Goal: Task Accomplishment & Management: Manage account settings

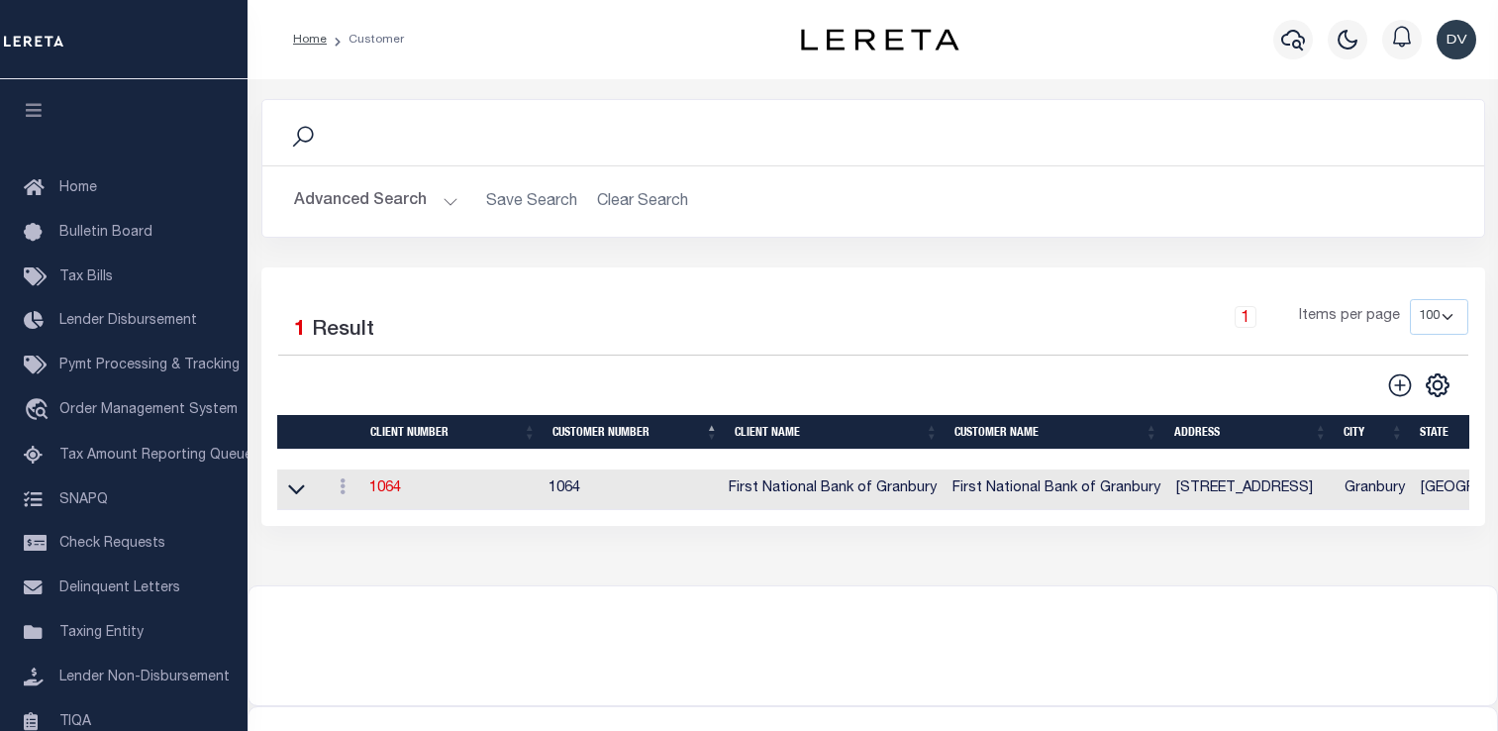
click at [397, 203] on button "Advanced Search" at bounding box center [376, 201] width 164 height 39
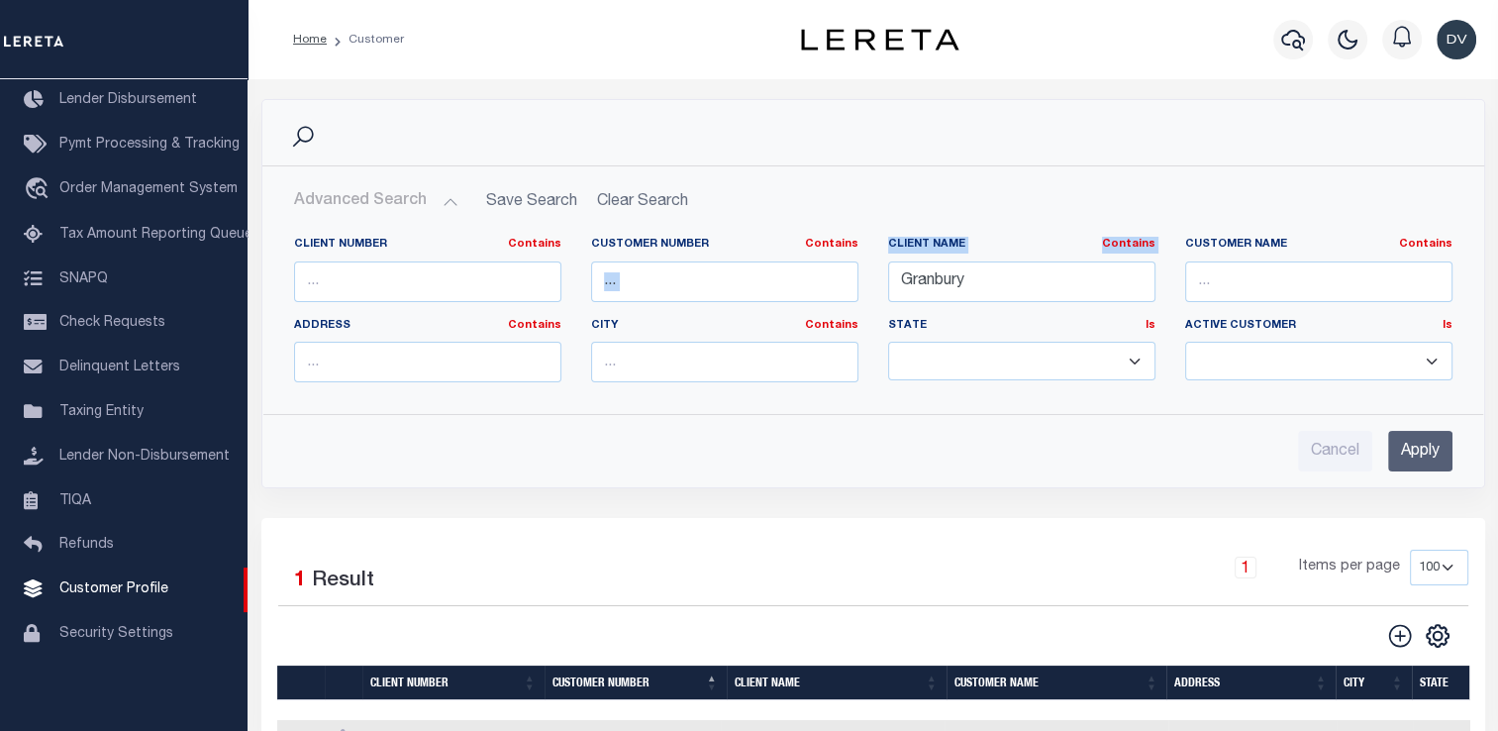
drag, startPoint x: 989, startPoint y: 259, endPoint x: 754, endPoint y: 297, distance: 238.6
click at [754, 297] on div "Client Number Contains Contains Is Customer Number Contains Contains Is Contains" at bounding box center [873, 317] width 1188 height 161
drag, startPoint x: 1034, startPoint y: 271, endPoint x: 800, endPoint y: 303, distance: 235.8
click at [802, 303] on div "Client Number Contains Contains Is Customer Number Contains Contains Is Contains" at bounding box center [873, 317] width 1188 height 161
type input "Brookline Bank"
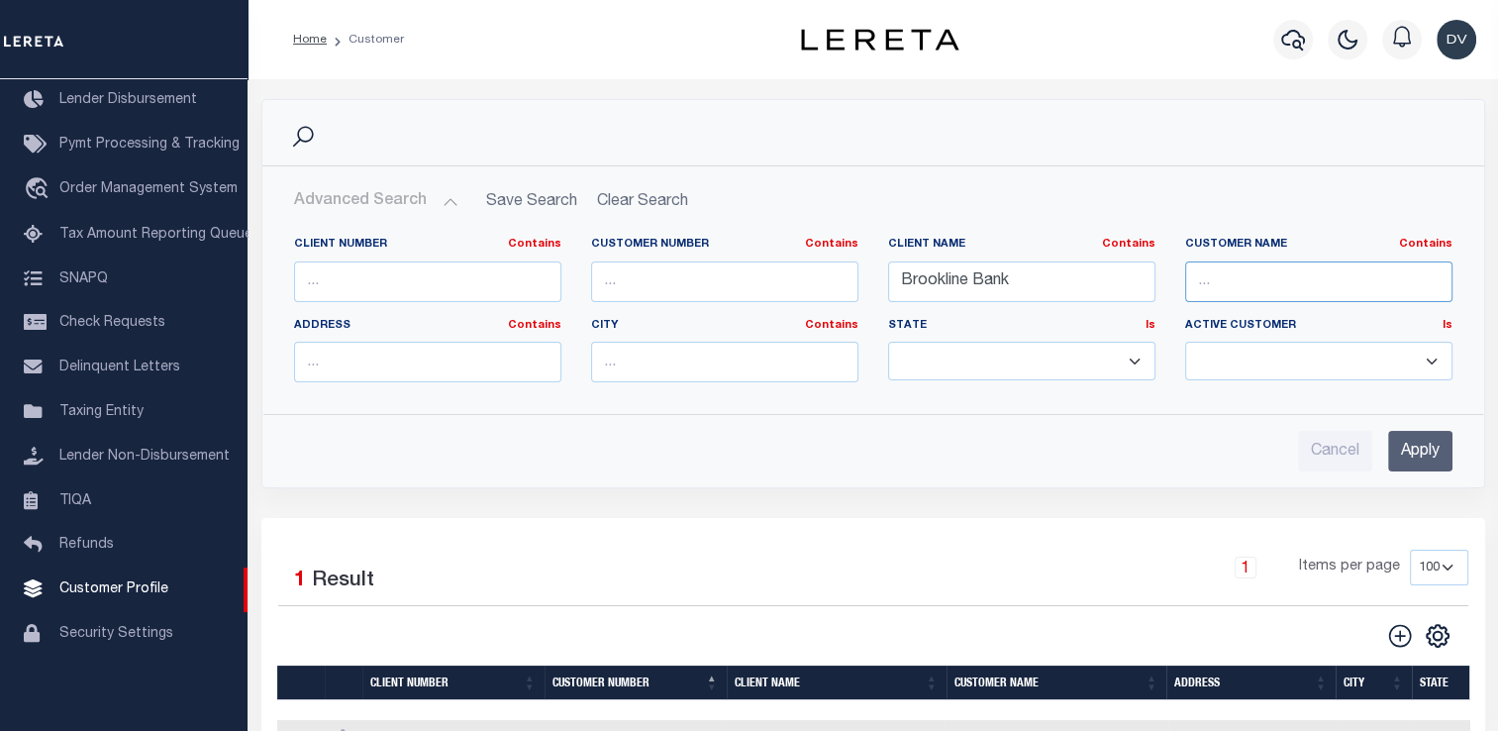
type input "Brookline Bank"
type input "[STREET_ADDRESS]"
type input "[GEOGRAPHIC_DATA]"
select select "MA"
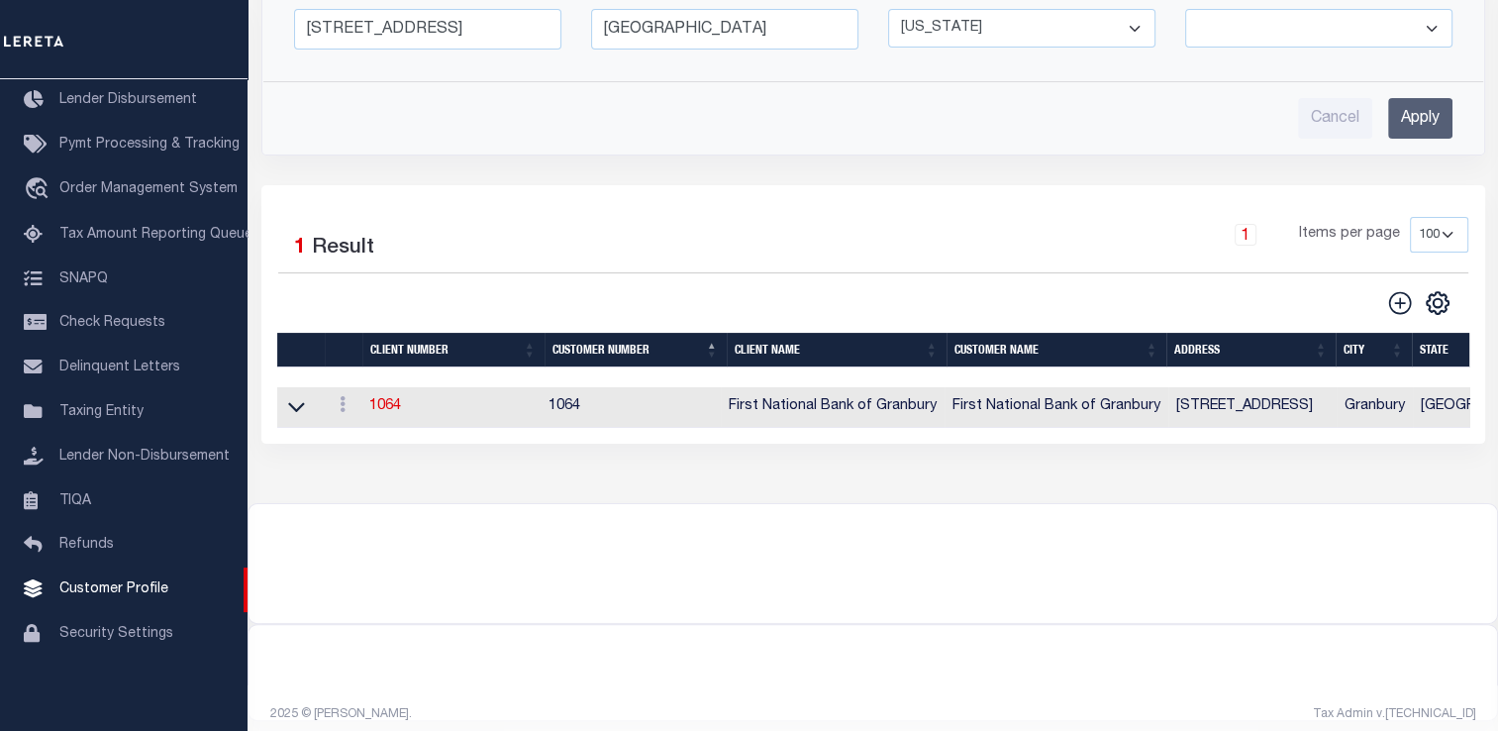
scroll to position [357, 0]
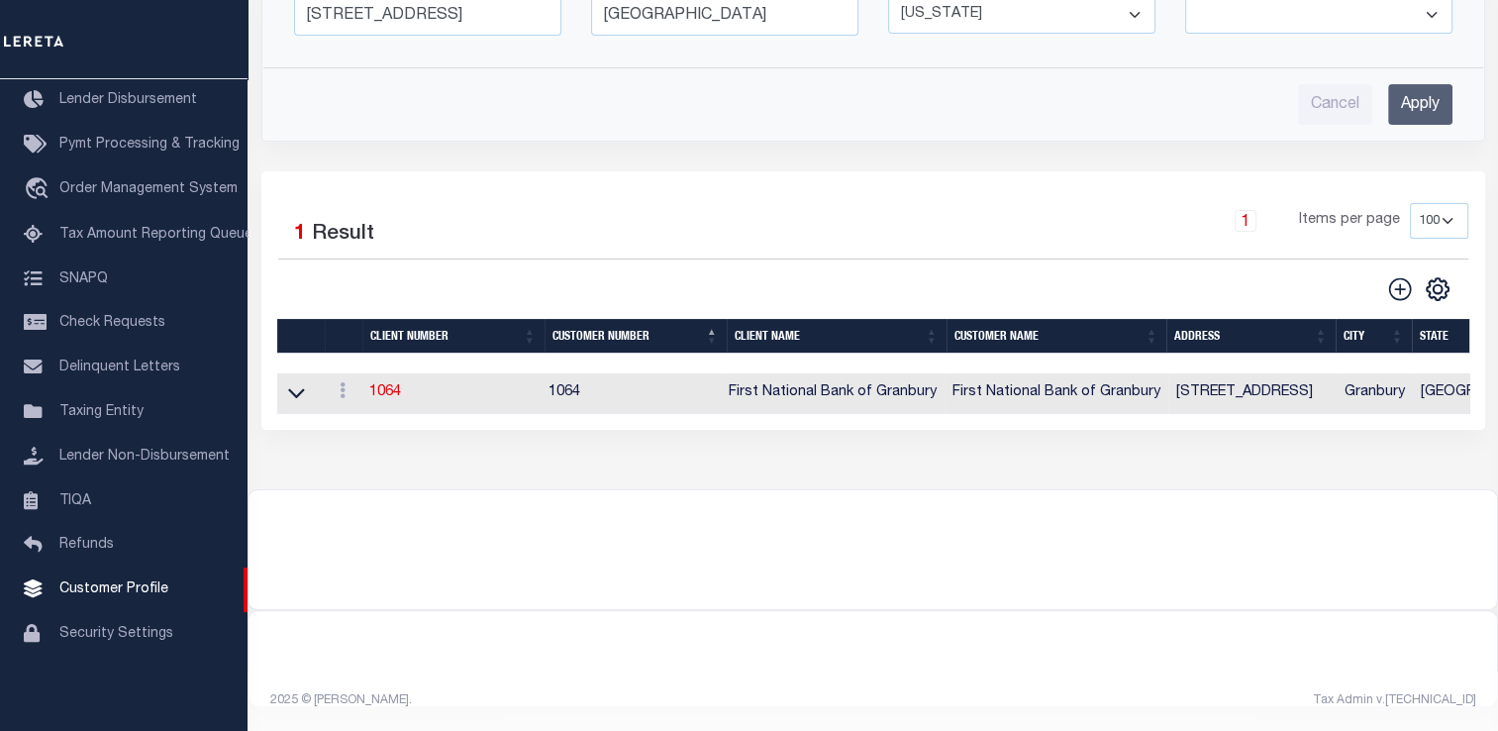
click at [1410, 94] on input "Apply" at bounding box center [1420, 104] width 64 height 41
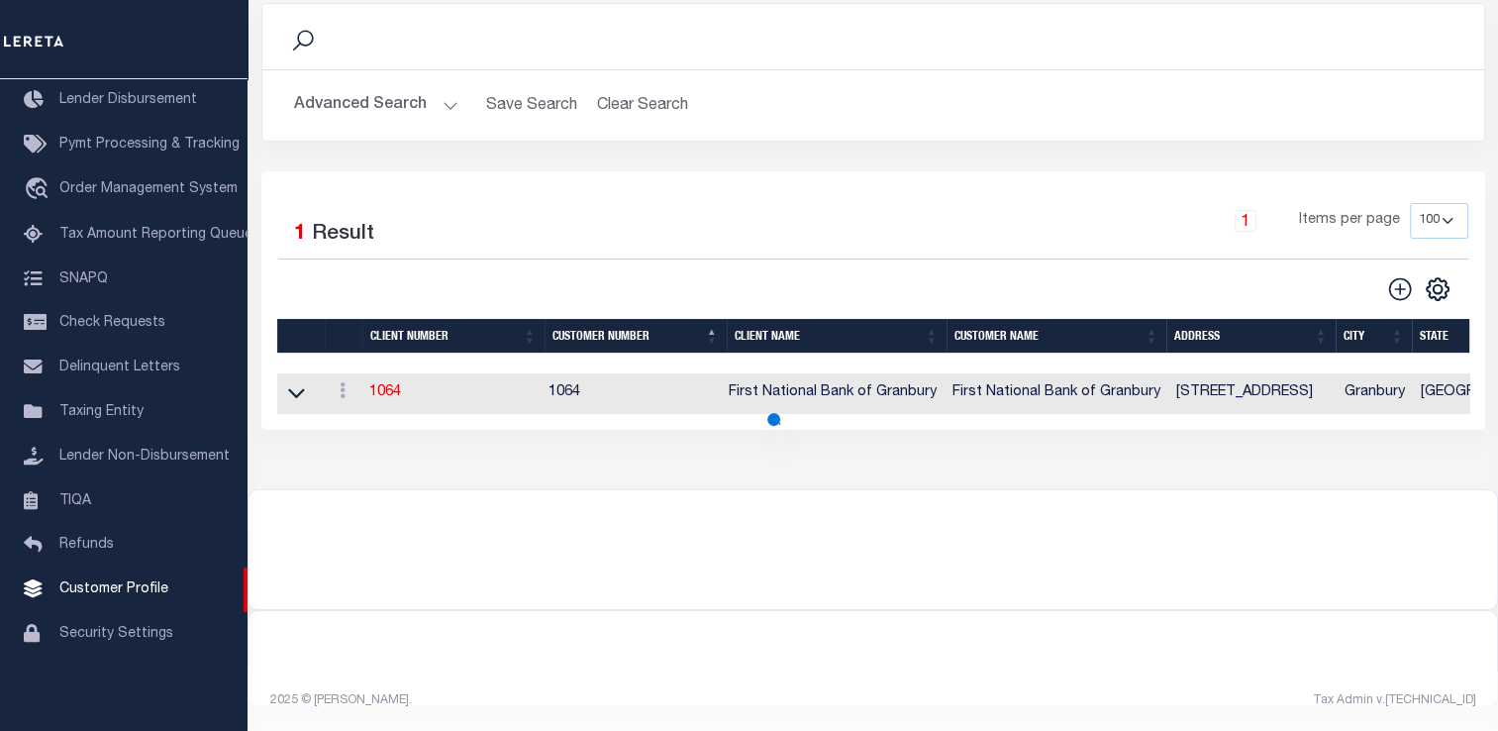
scroll to position [108, 0]
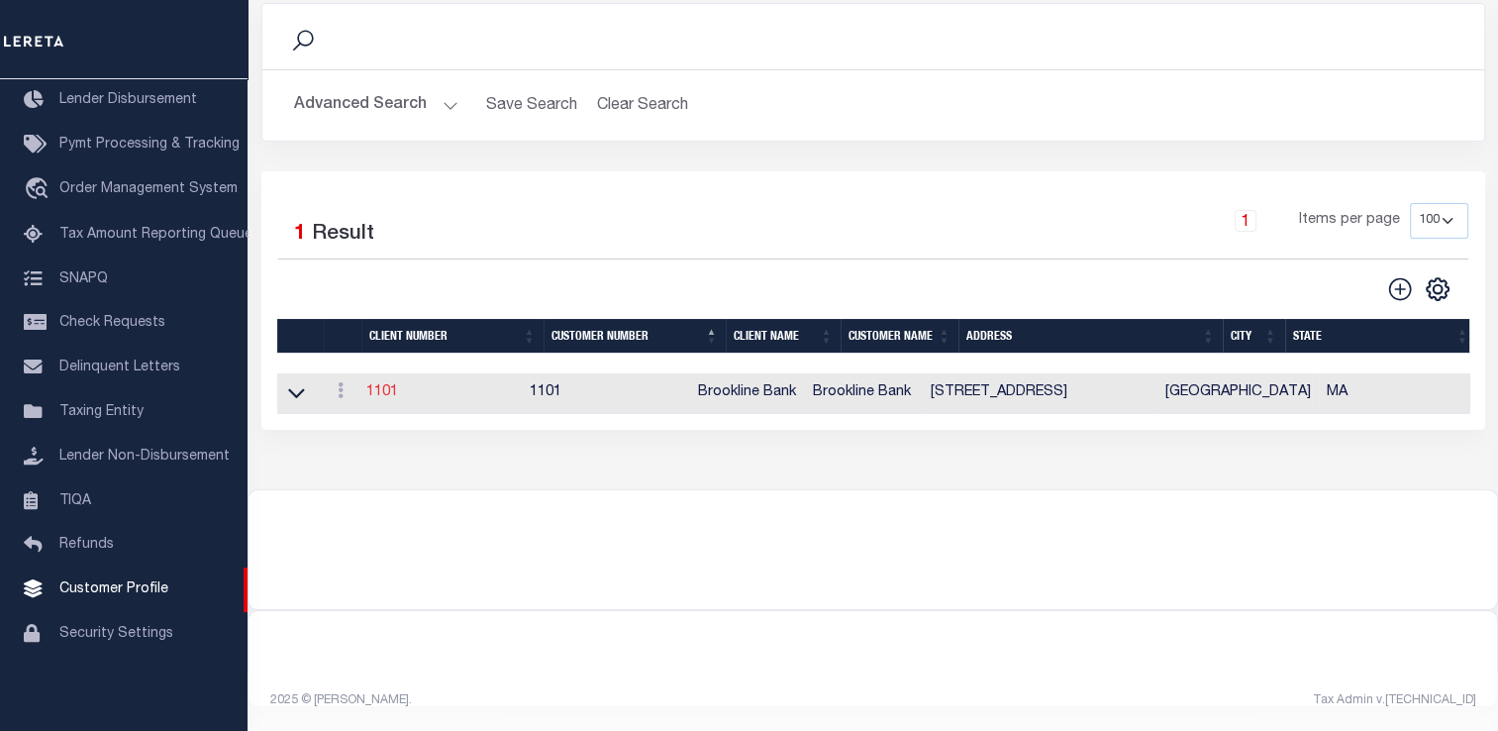
click at [380, 385] on link "1101" at bounding box center [382, 392] width 32 height 14
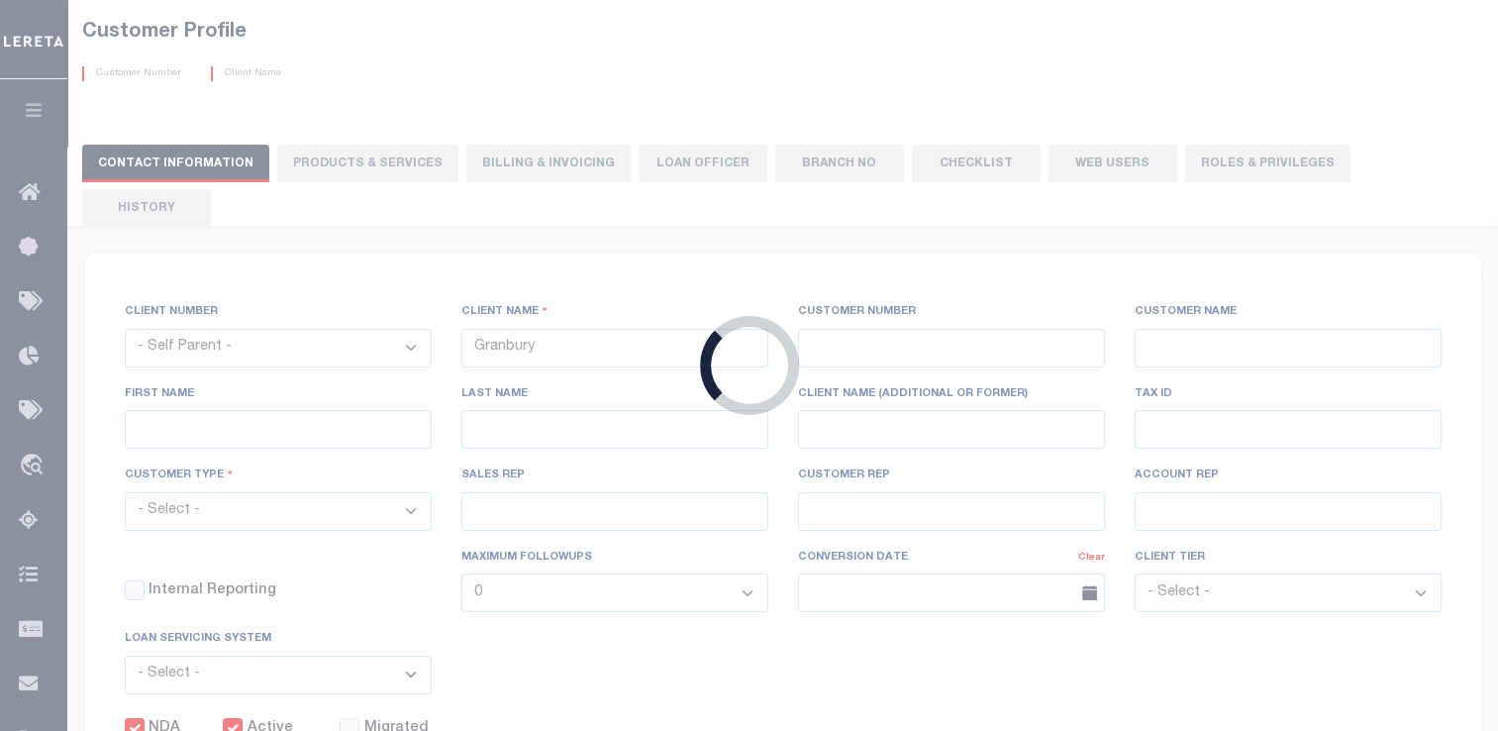
select select
type input "Brookline Bank"
type input "1101"
type input "Brookline Bank"
type input "Robert"
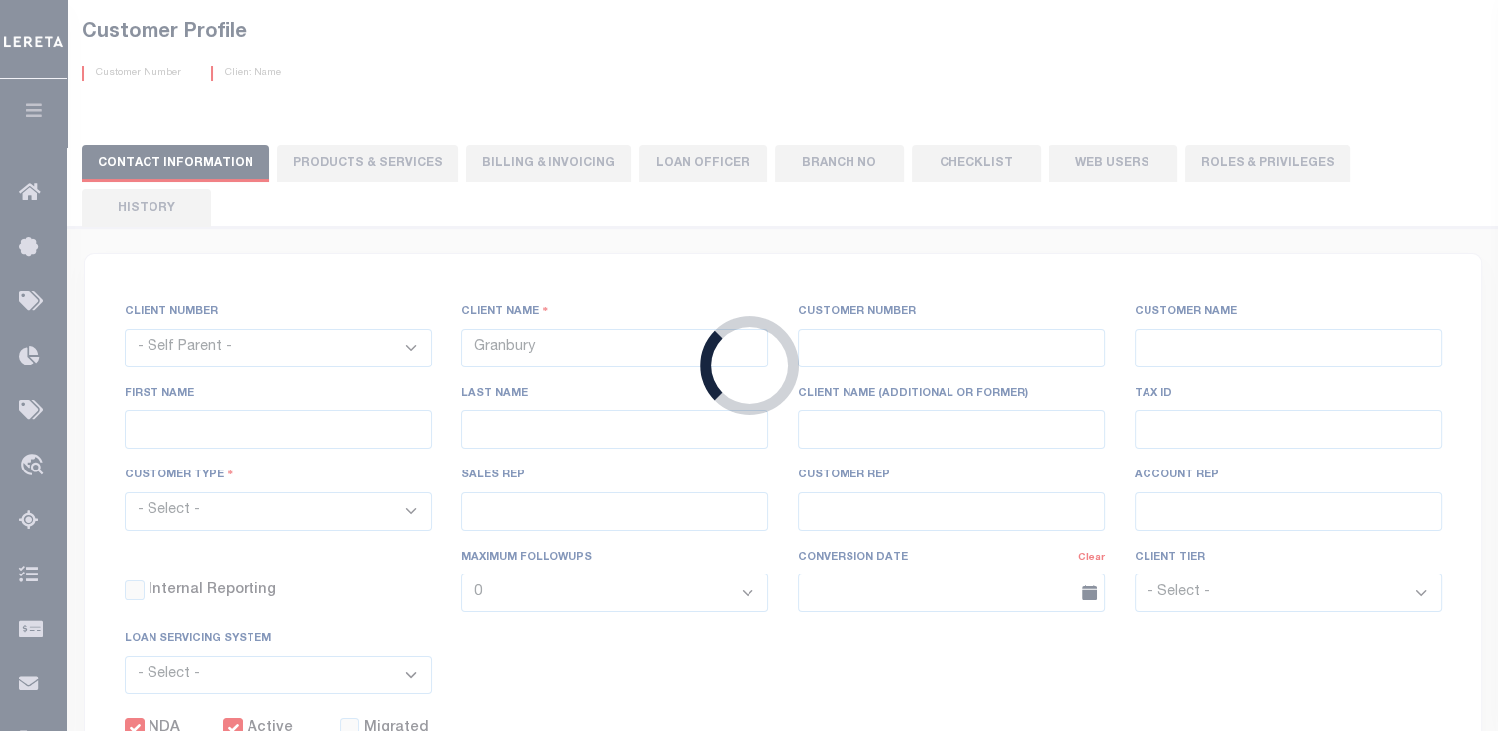
type input "Johnson"
select select "Mixed Portfolio"
type input "[PERSON_NAME]"
checkbox input "true"
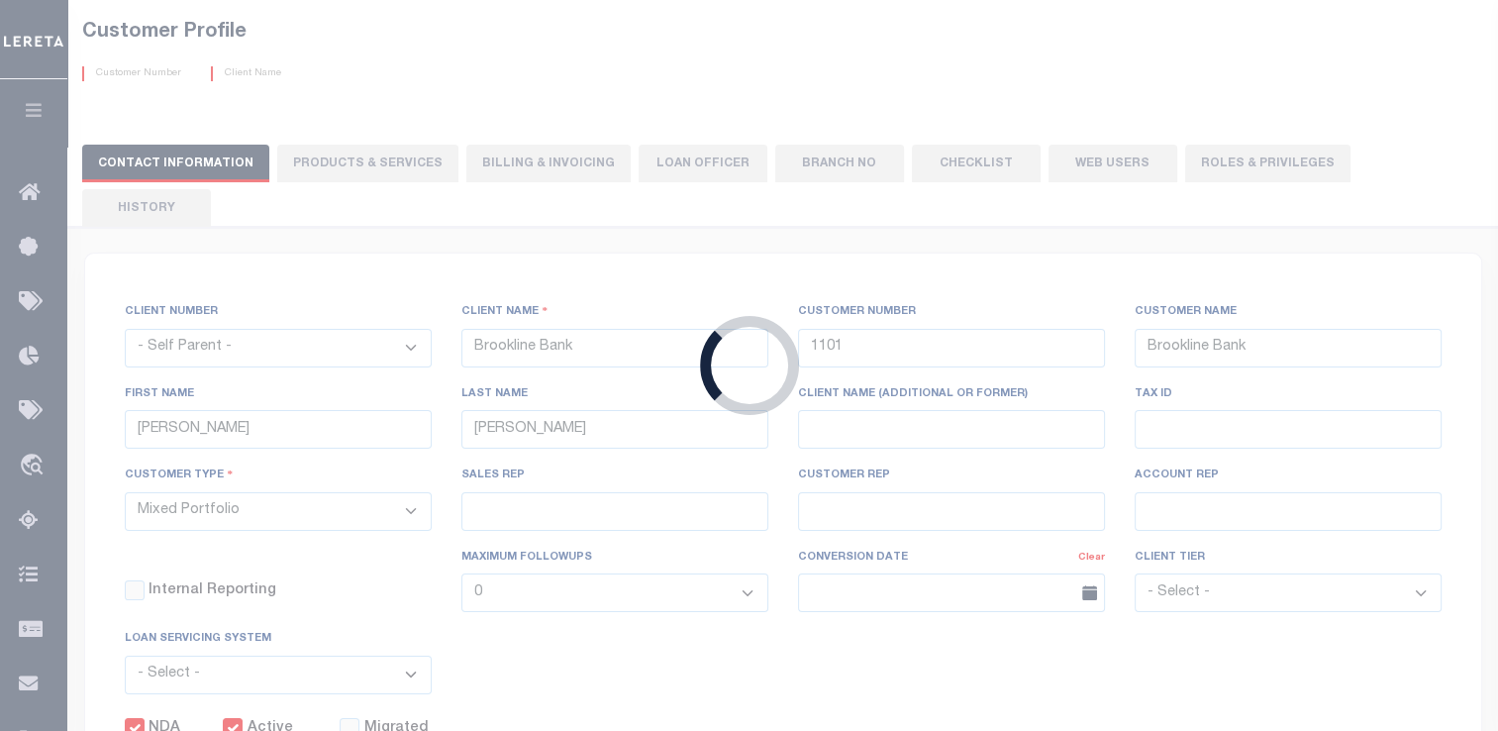
checkbox input "true"
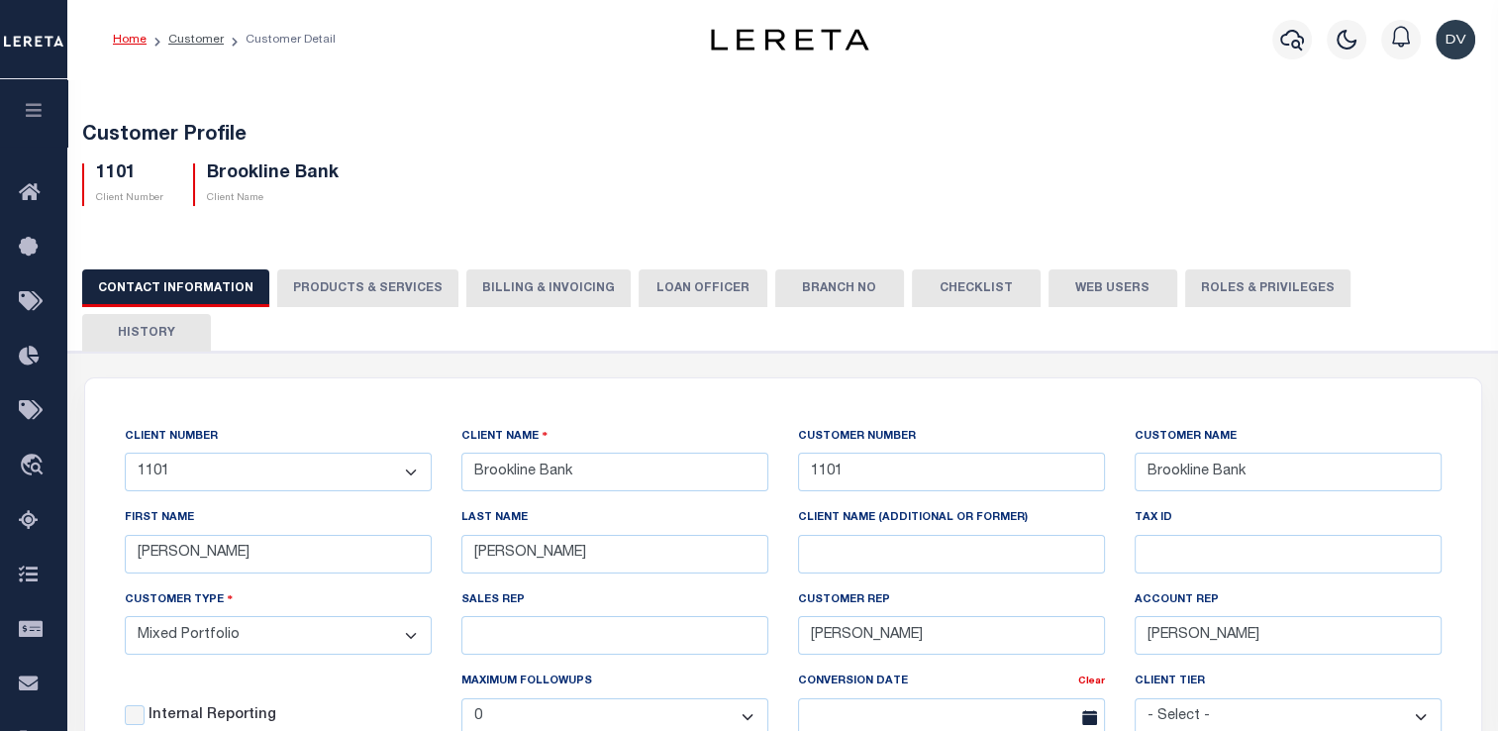
click at [553, 298] on button "Billing & Invoicing" at bounding box center [548, 288] width 164 height 38
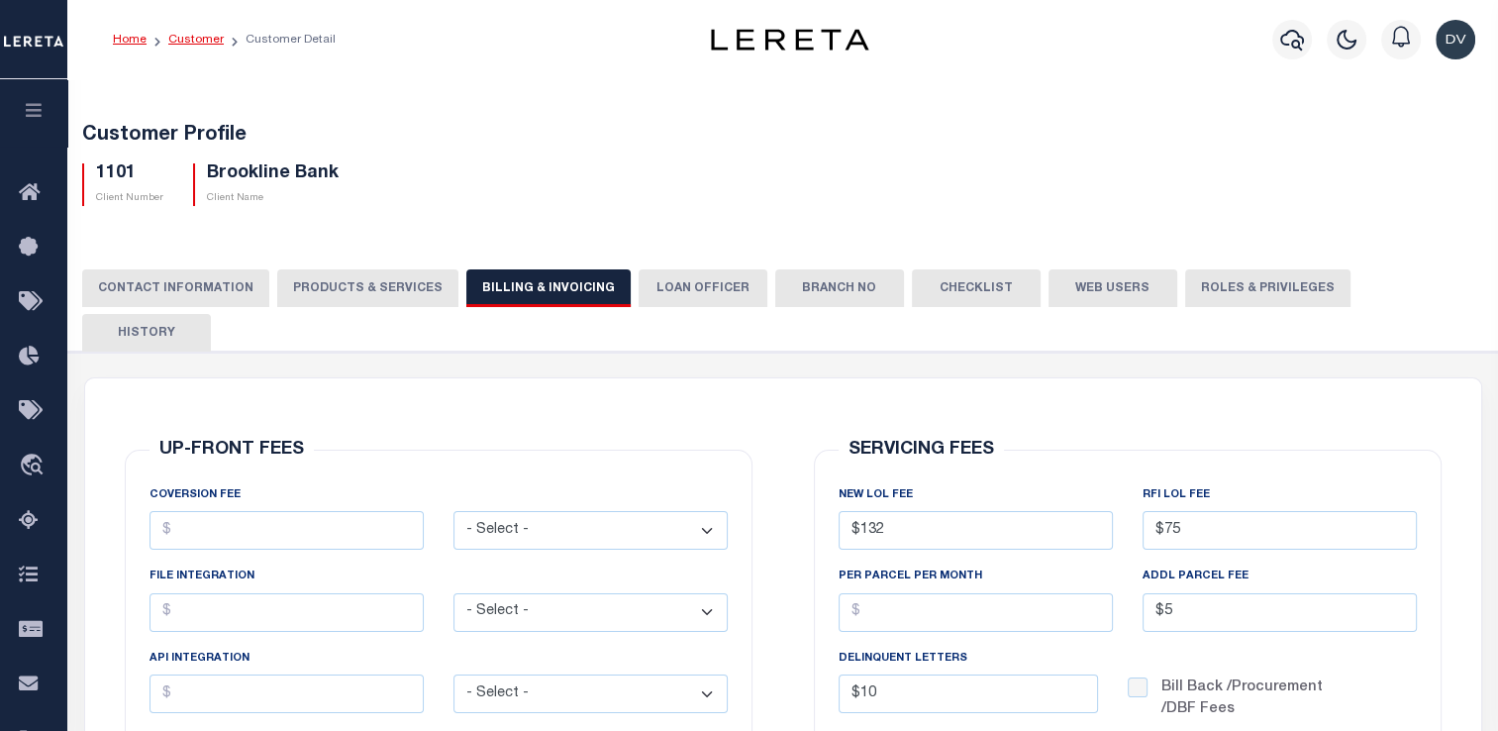
click at [186, 39] on link "Customer" at bounding box center [195, 40] width 55 height 12
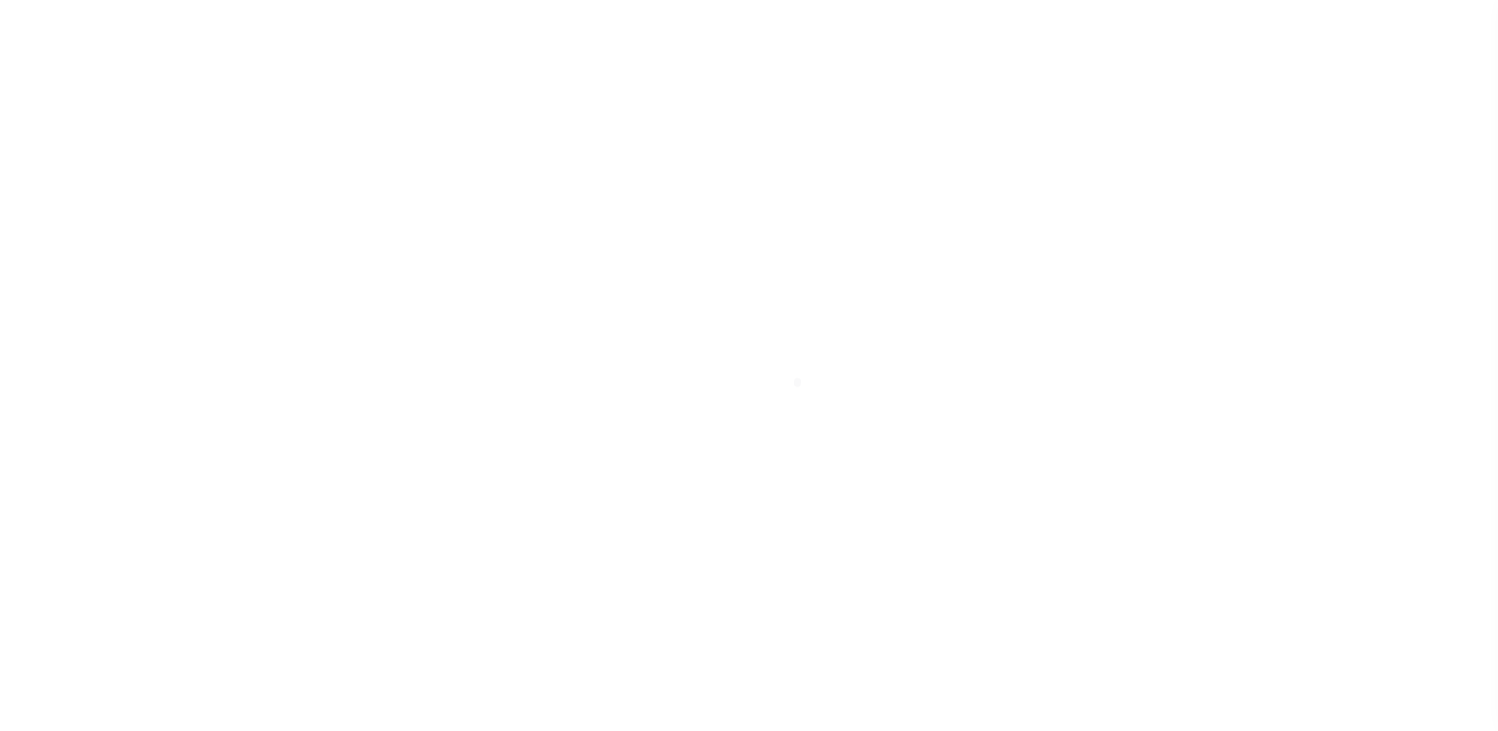
scroll to position [237, 0]
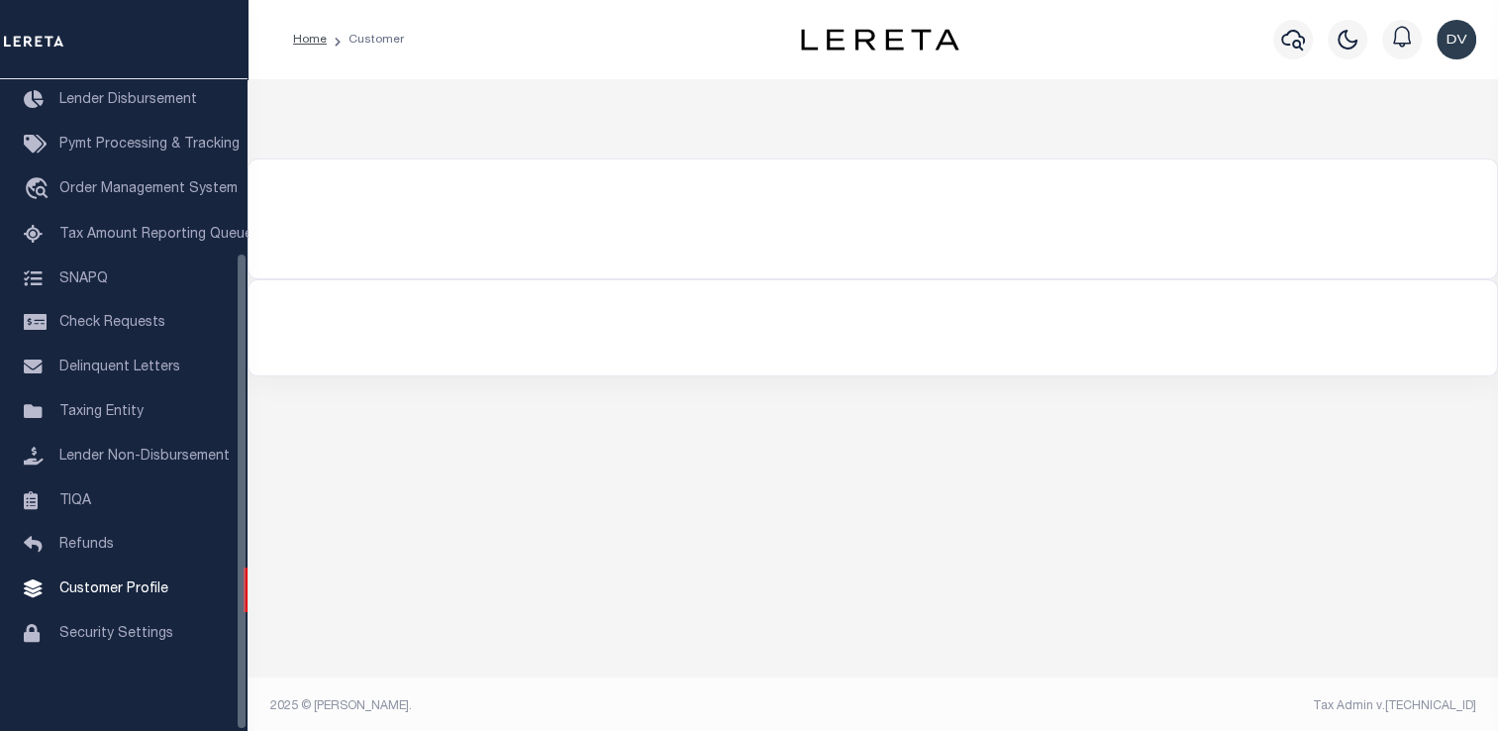
select select "MA"
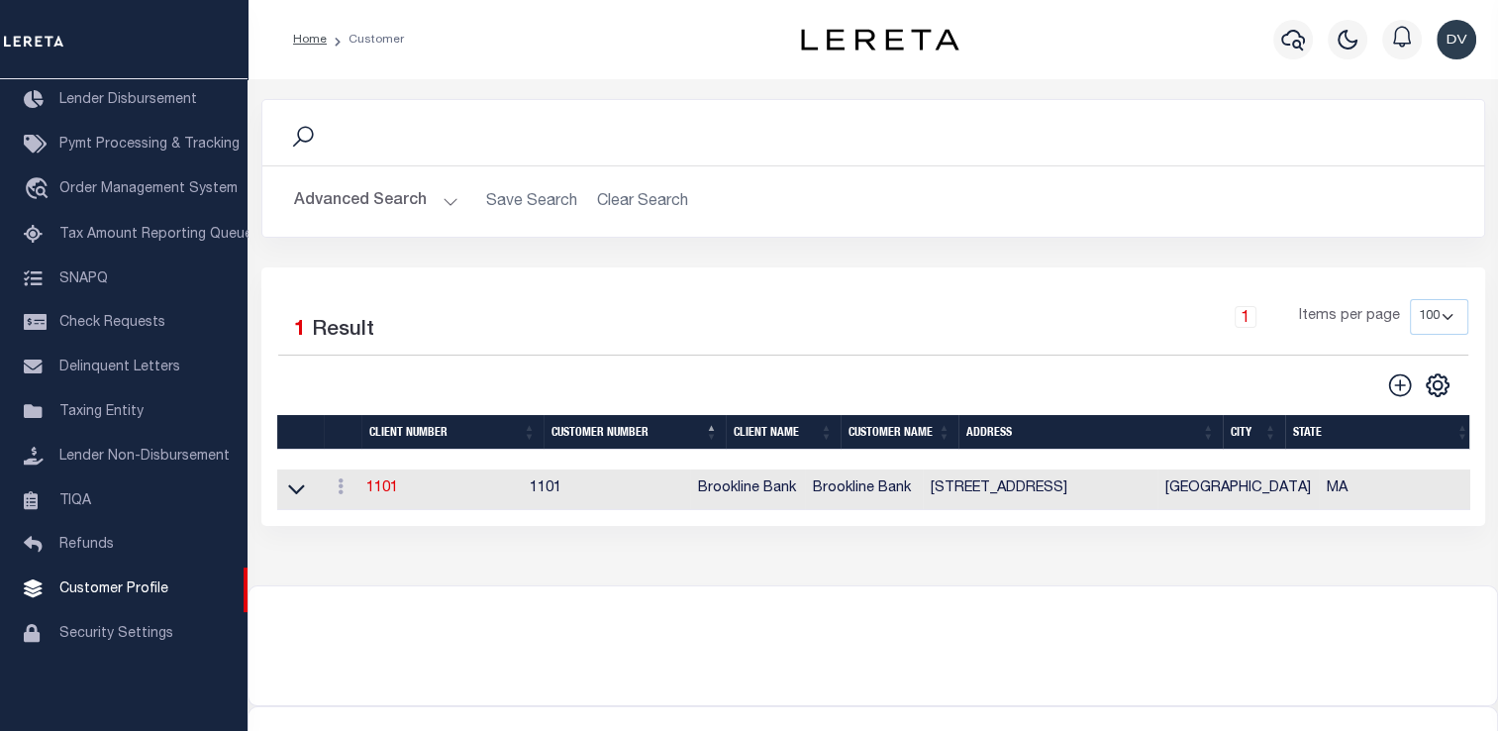
click at [444, 201] on button "Advanced Search" at bounding box center [376, 201] width 164 height 39
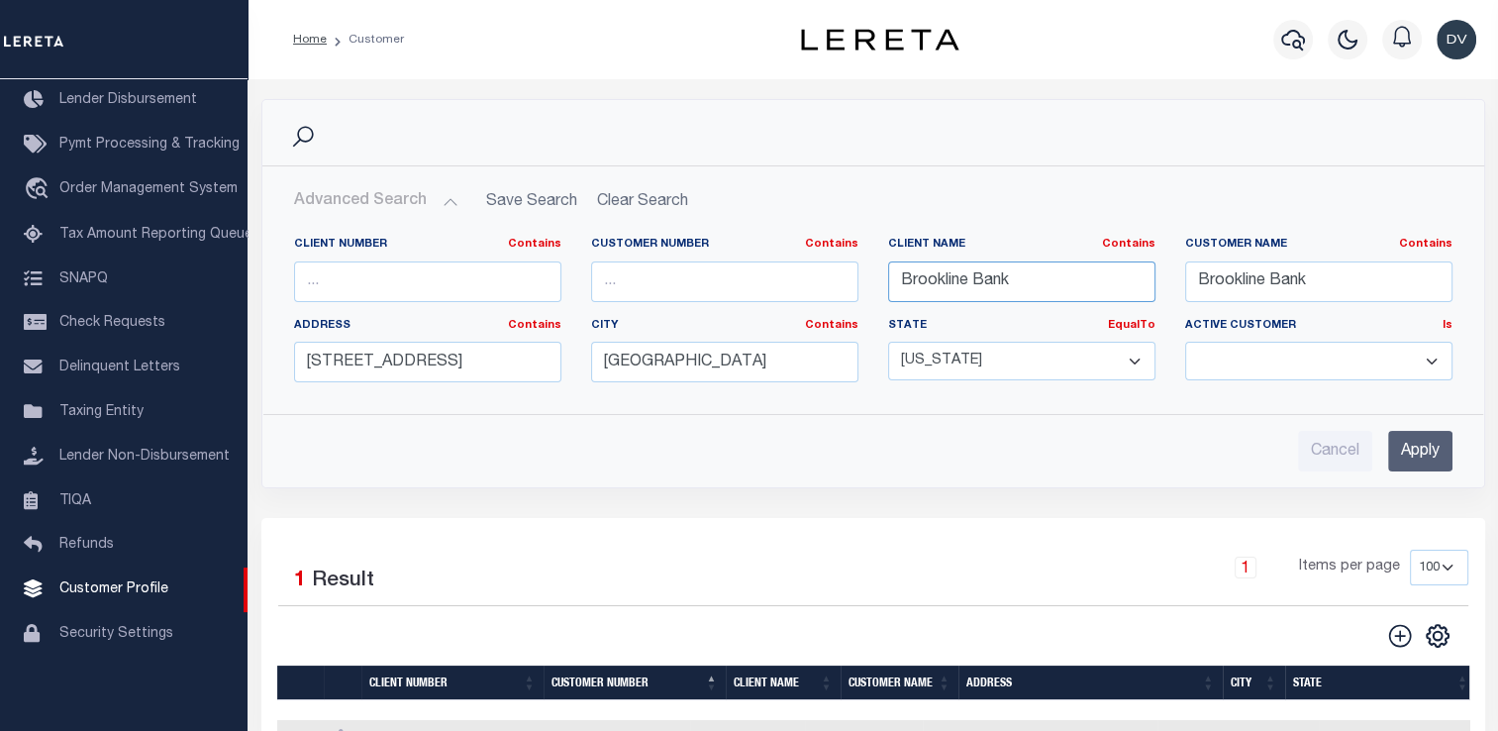
drag, startPoint x: 1033, startPoint y: 277, endPoint x: 816, endPoint y: 277, distance: 216.8
click at [816, 277] on div "Client Number Contains Contains Is Customer Number Contains Contains Is Contains" at bounding box center [873, 317] width 1188 height 161
type input "pennian"
click at [1406, 448] on input "Apply" at bounding box center [1420, 451] width 64 height 41
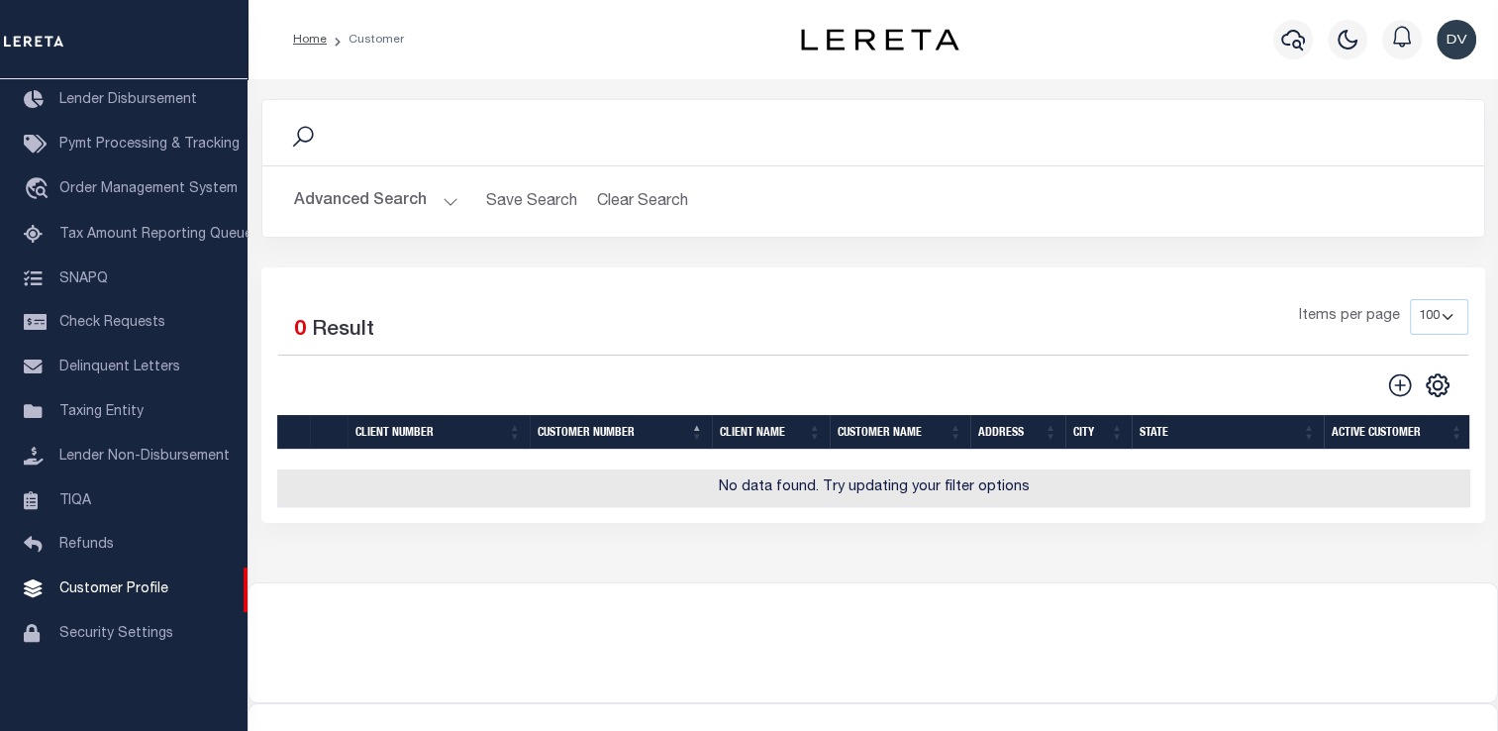
click at [408, 207] on button "Advanced Search" at bounding box center [376, 201] width 164 height 39
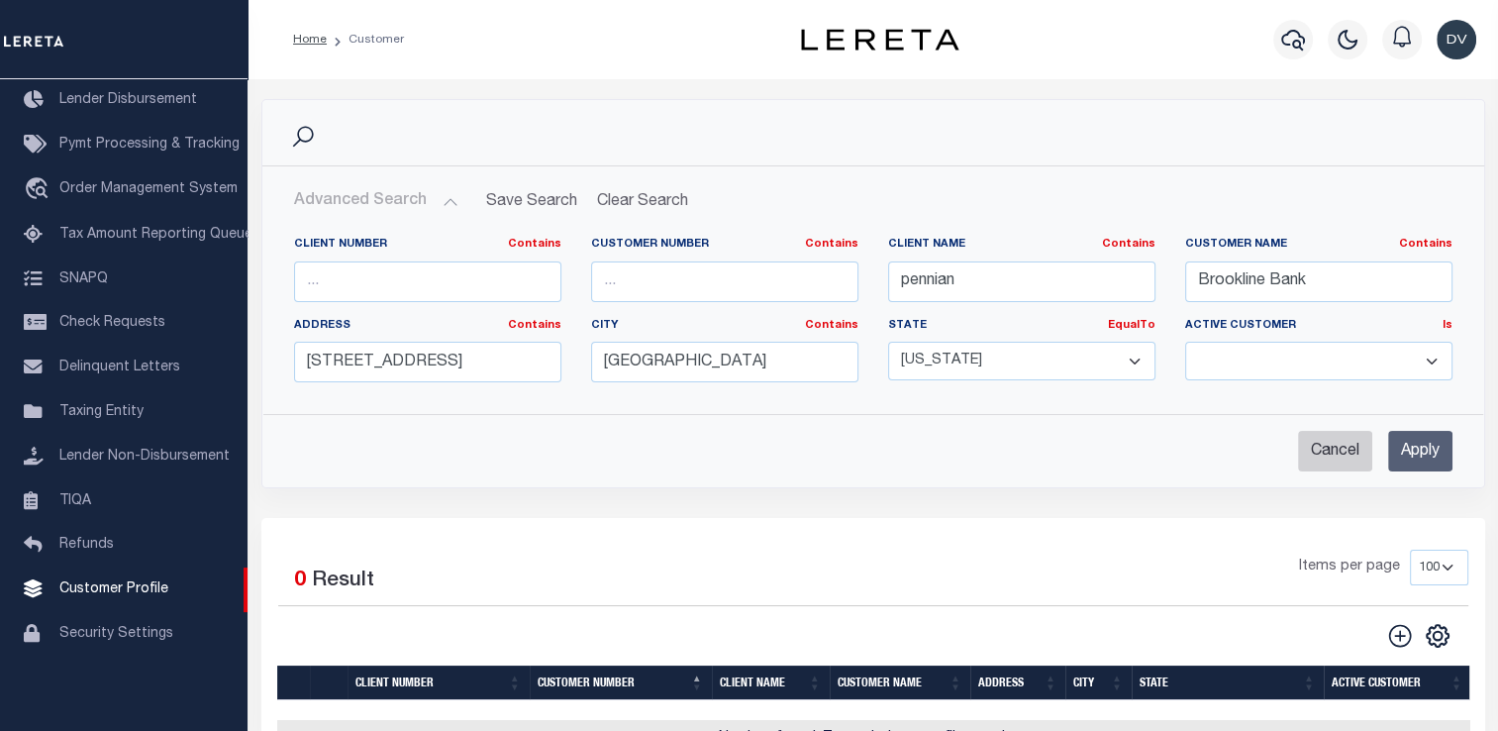
click at [1340, 451] on input "Cancel" at bounding box center [1335, 451] width 74 height 41
checkbox input "true"
select select
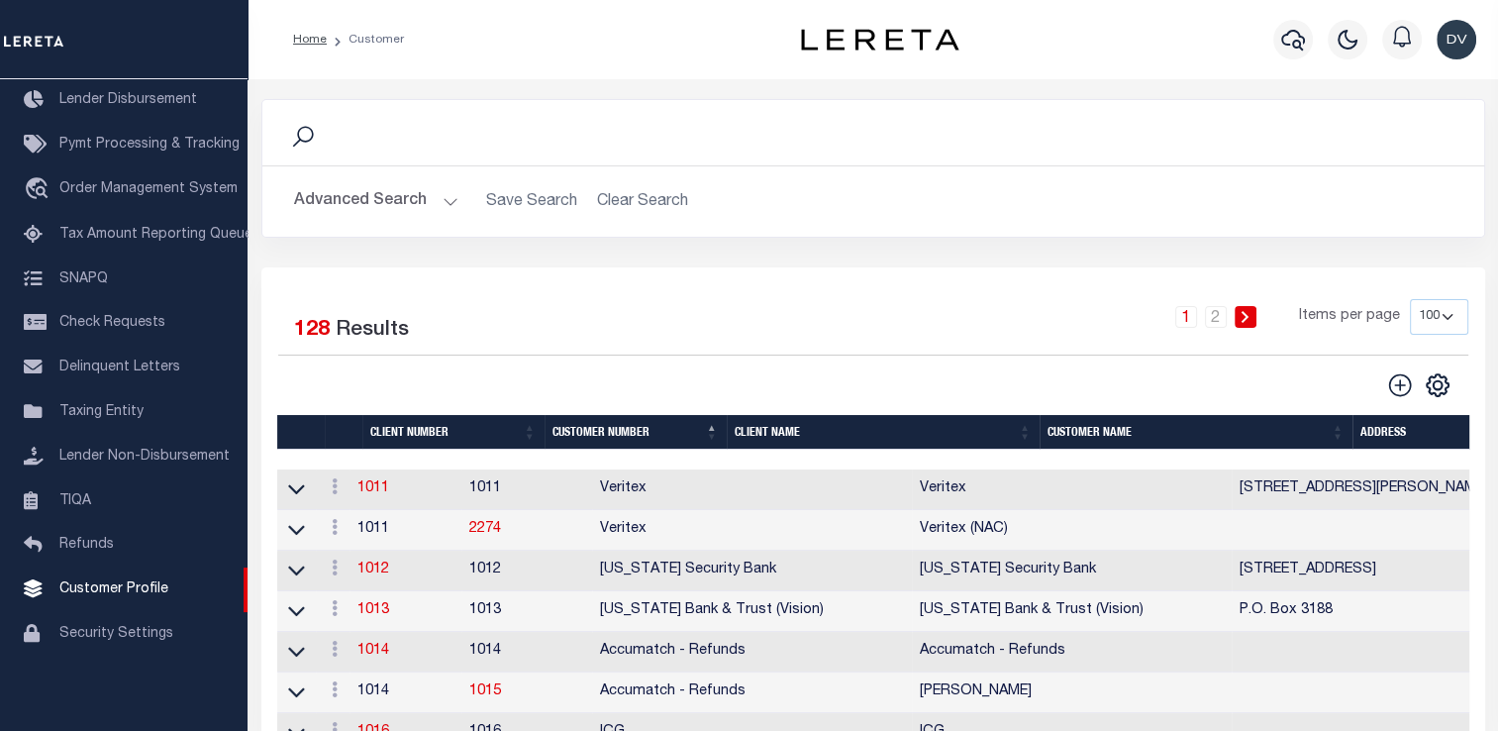
click at [752, 433] on th "Client Name" at bounding box center [883, 432] width 313 height 35
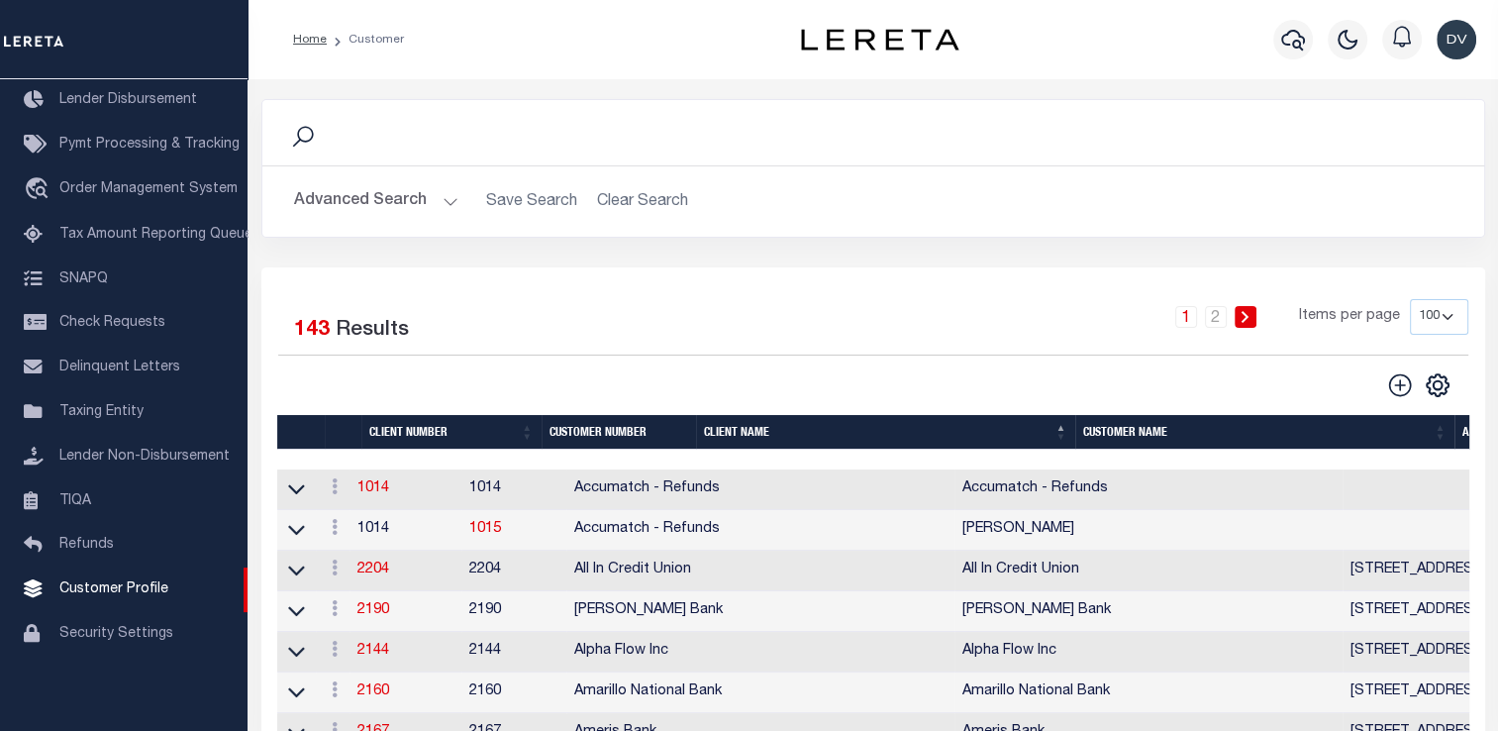
click at [1446, 316] on select "100 200 400" at bounding box center [1439, 317] width 58 height 36
select select "400"
click at [1410, 299] on select "100 200 400" at bounding box center [1439, 317] width 58 height 36
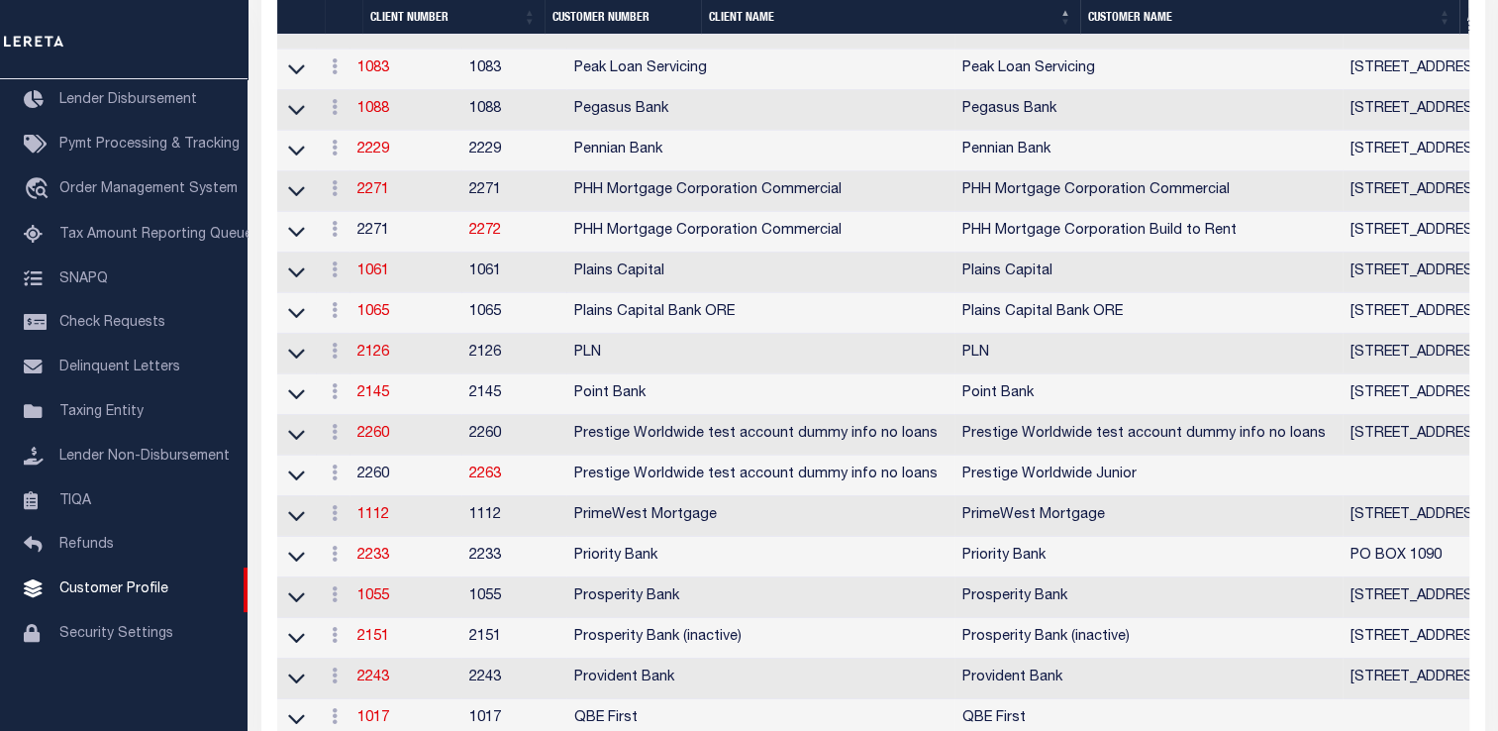
scroll to position [6678, 0]
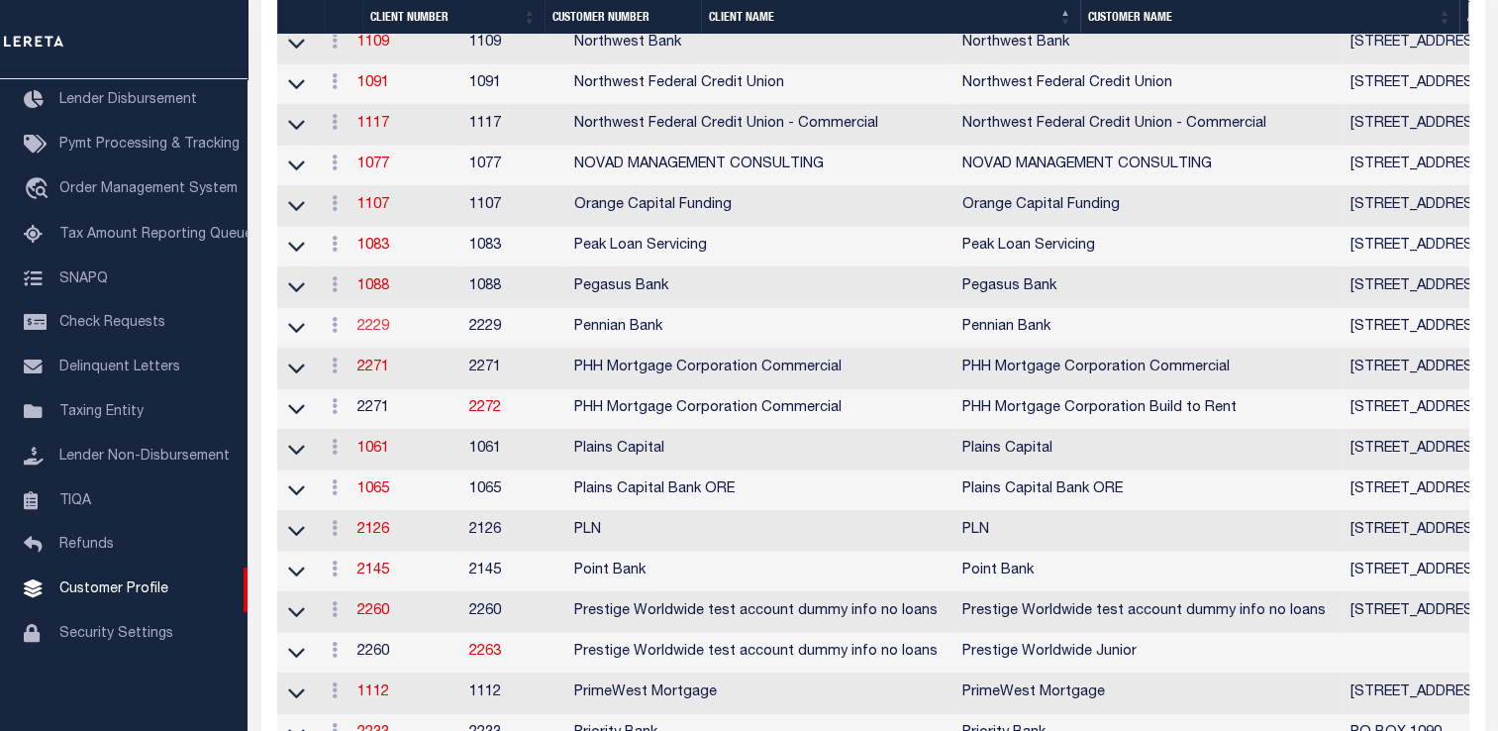
click at [384, 334] on link "2229" at bounding box center [373, 327] width 32 height 14
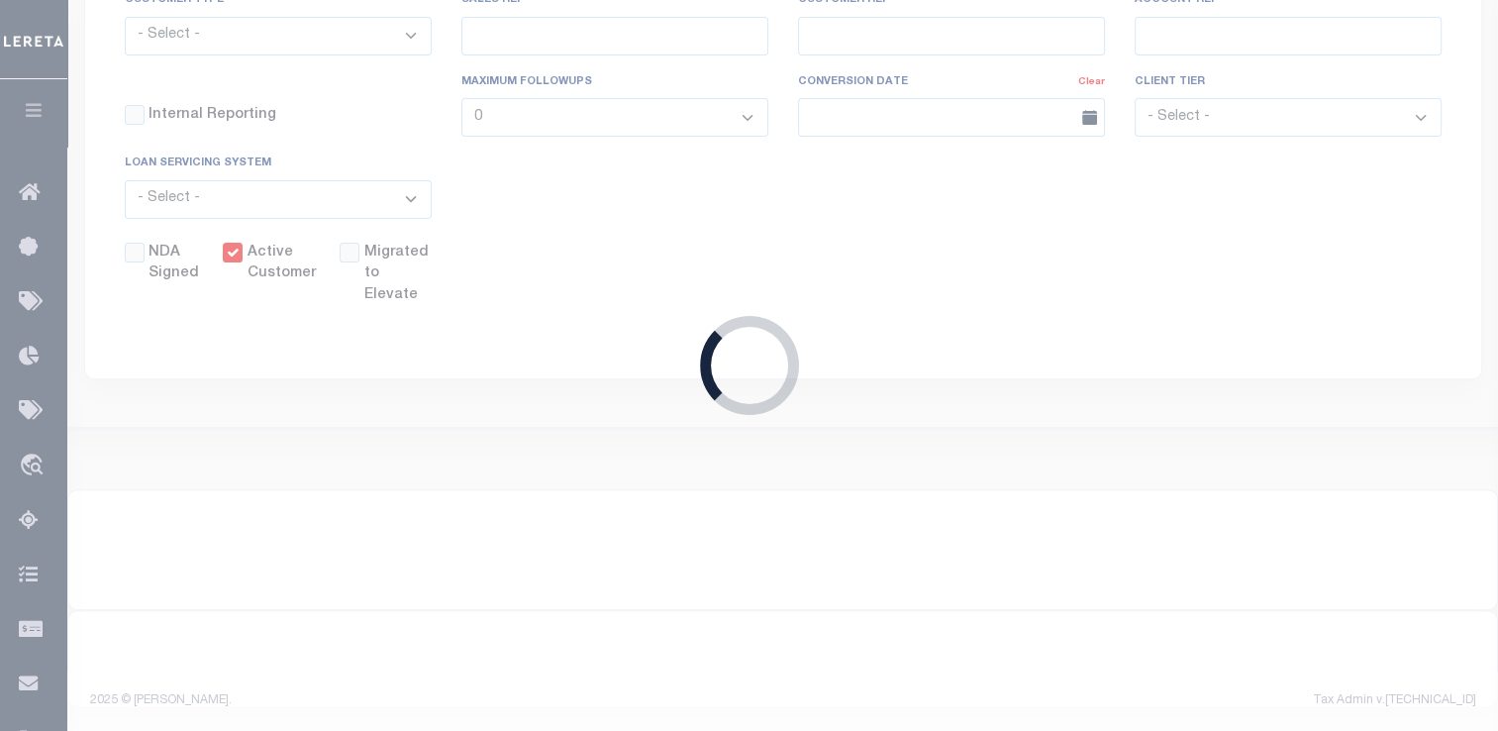
select select
type input "Pennian Bank"
type input "2229"
type input "Pennian Bank"
type input "Neal"
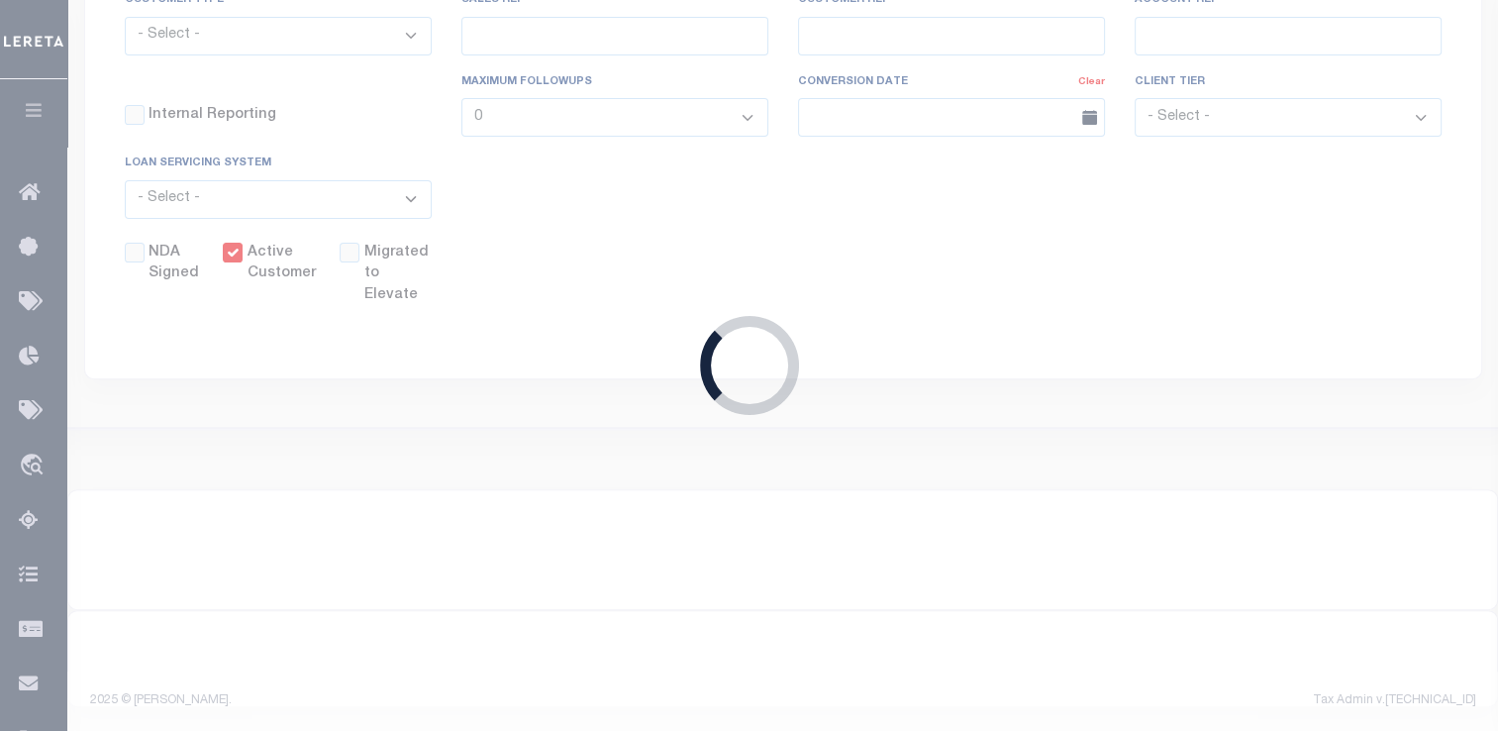
type input "Shawver"
select select "Mixed Portfolio"
type input "Adam Villaneda"
type input "[PERSON_NAME]"
type input "Tony Targhetta"
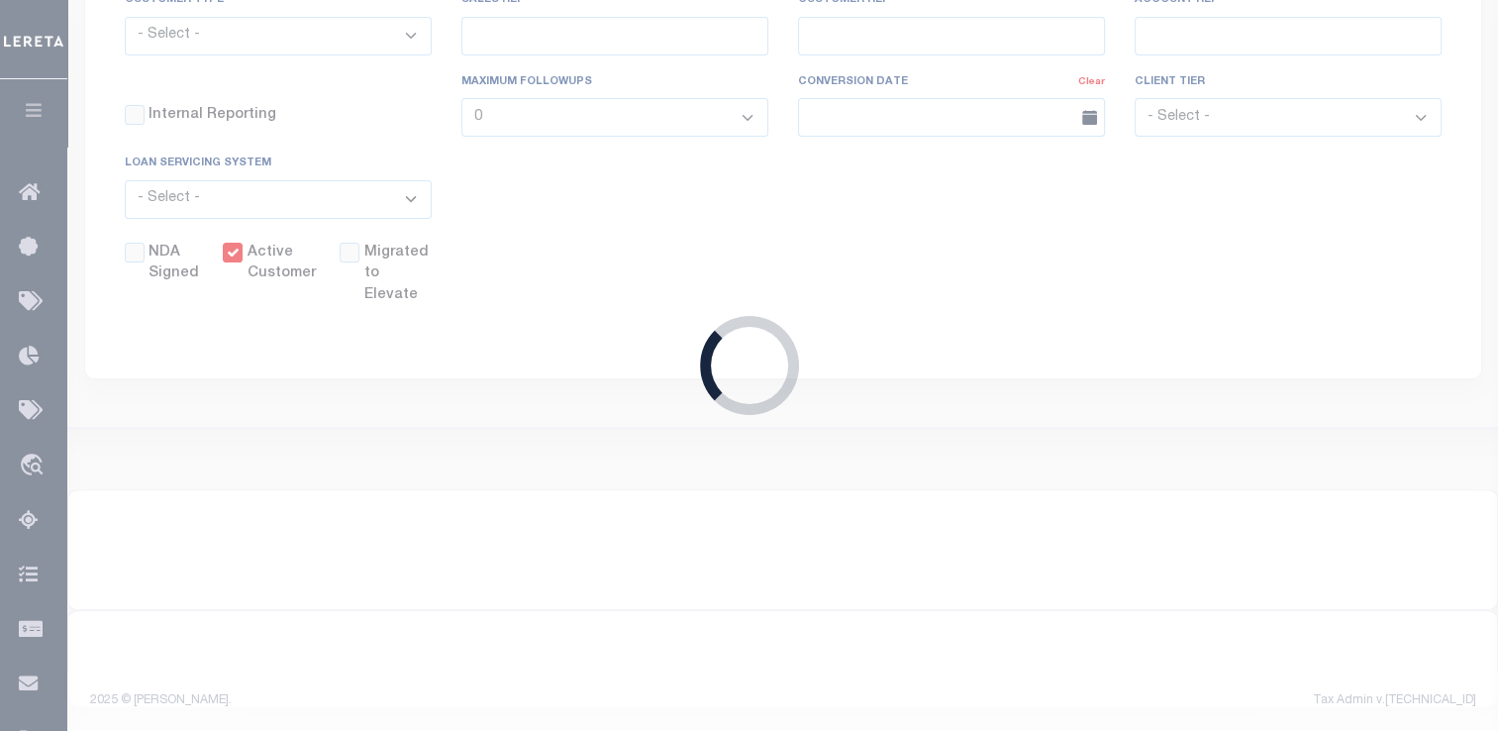
checkbox input "true"
type input "$5"
select select "PLN"
type input "$75"
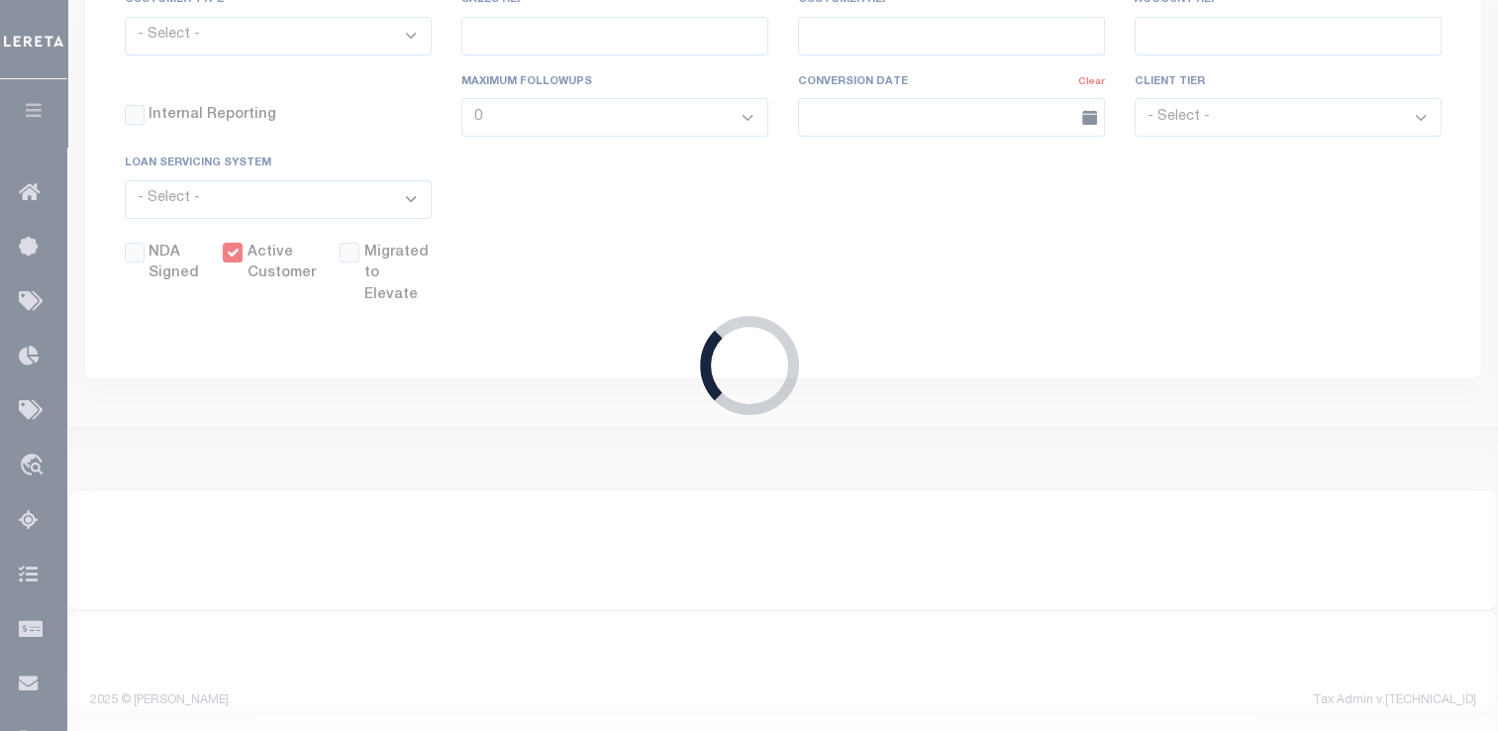
type input "$75"
type input "$120"
type input "$5"
type input "$7"
checkbox input "false"
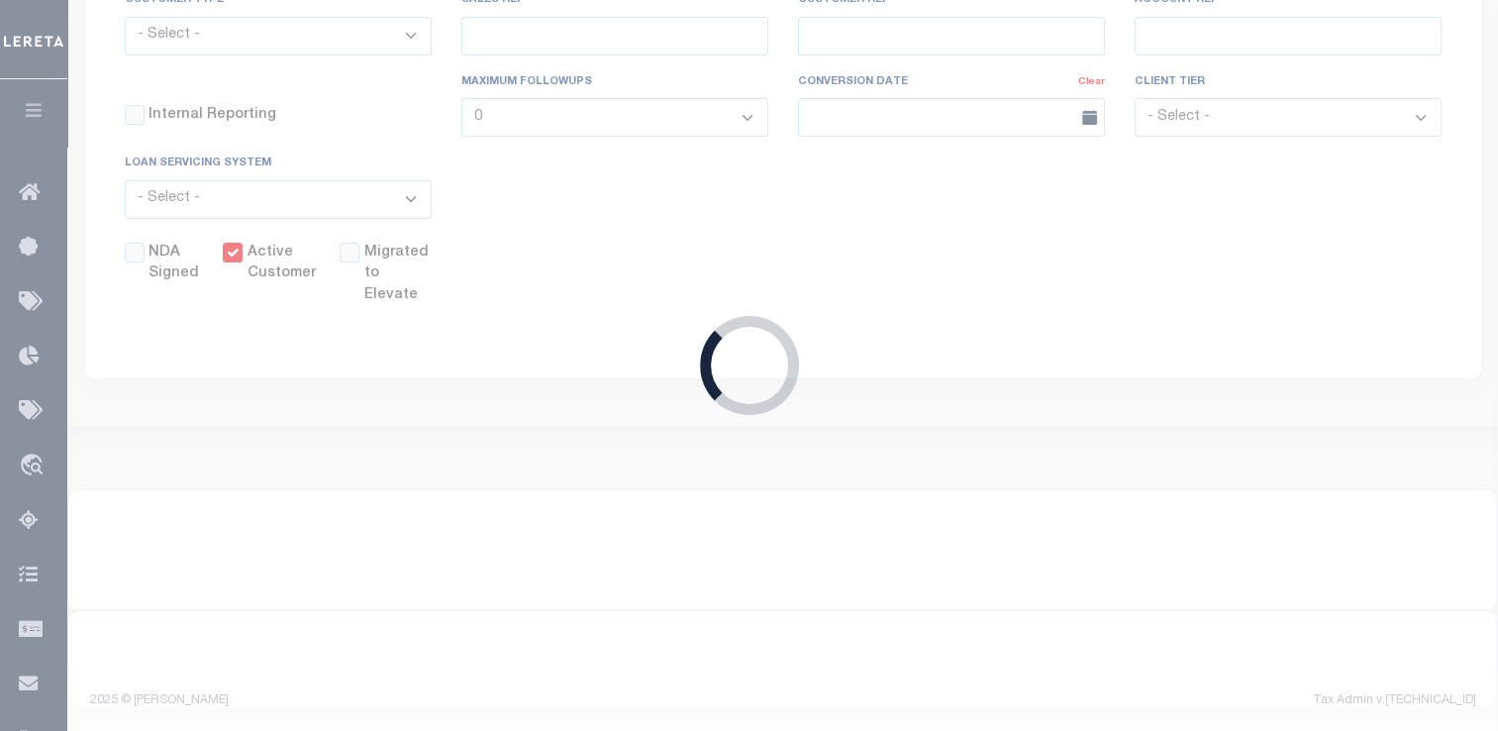
type input "5"
type input "0"
type input "5"
type input "6"
type input "0"
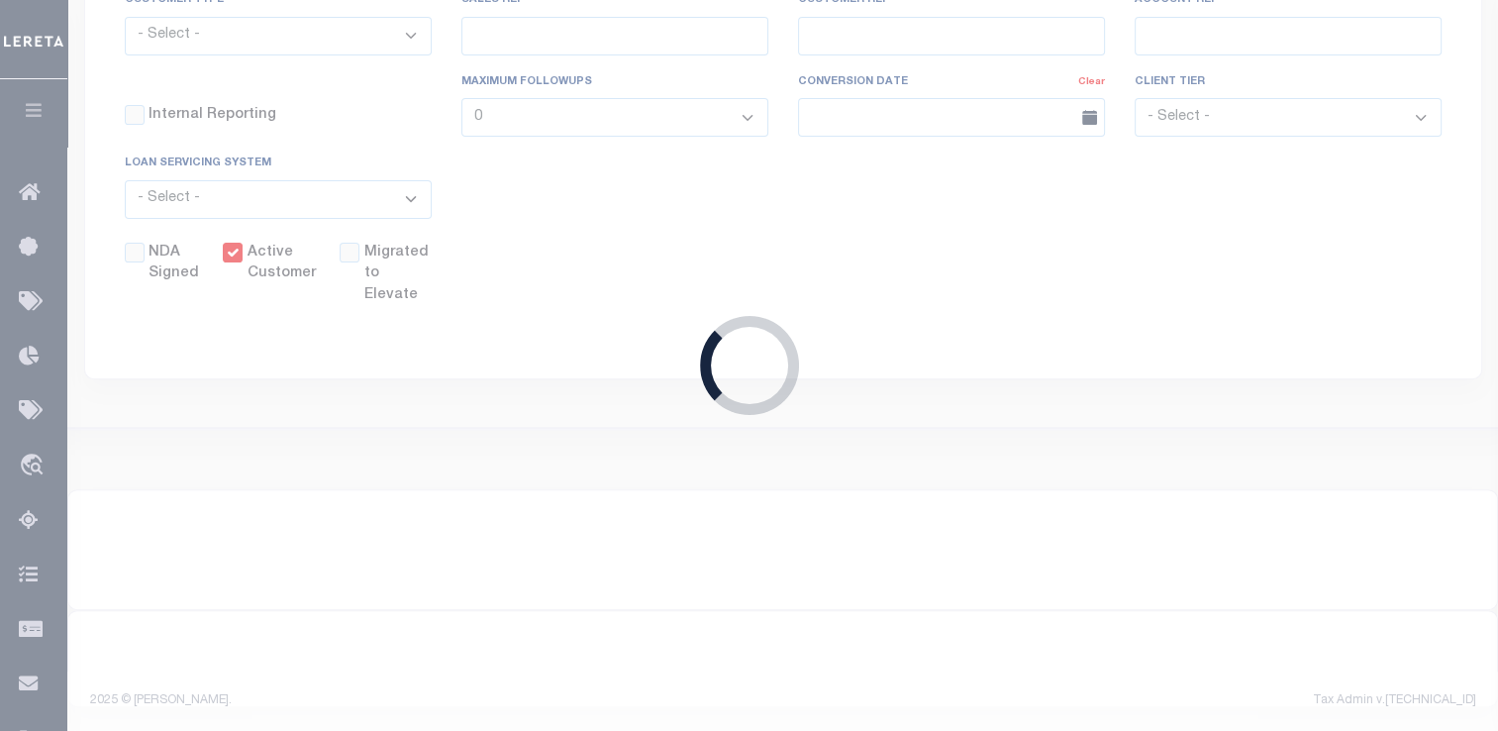
type input "0"
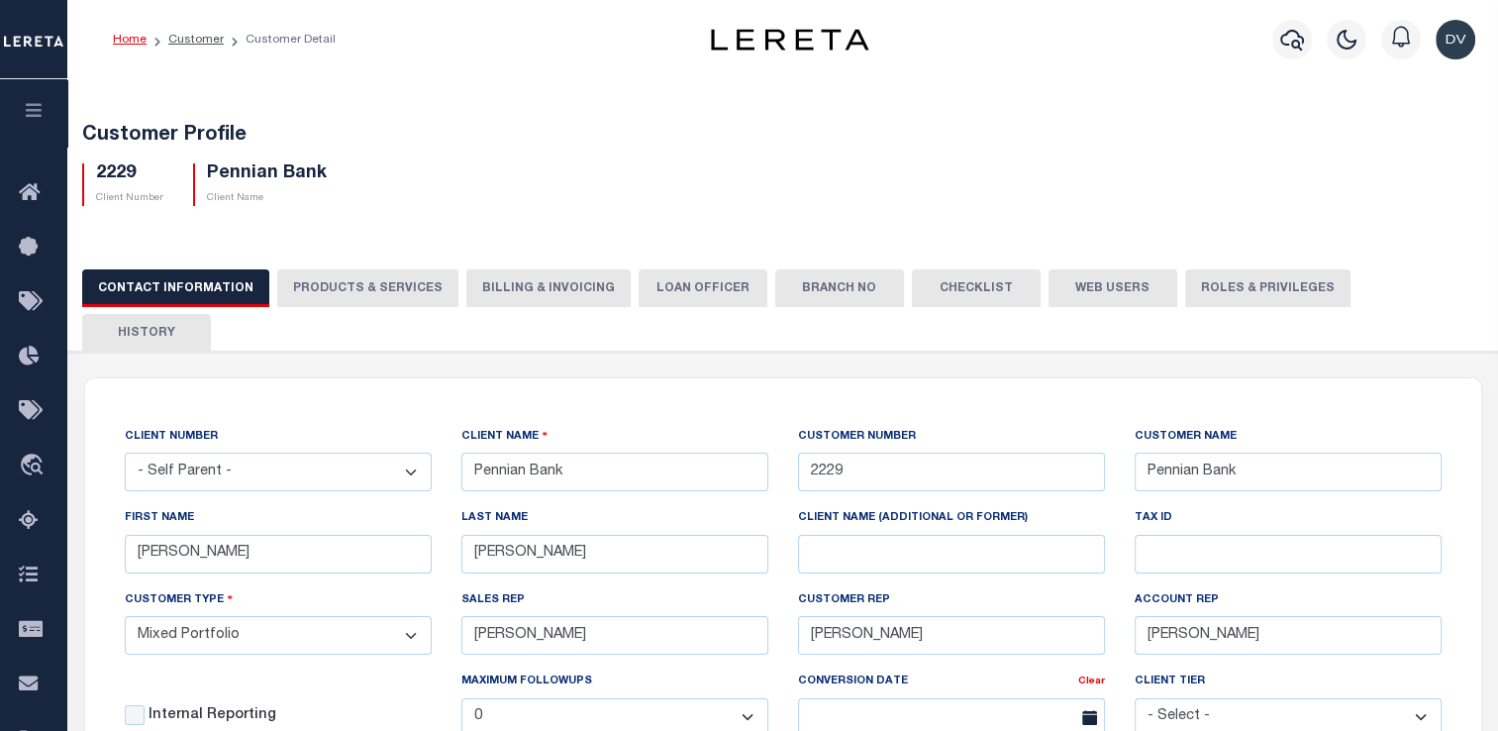
click at [529, 286] on button "Billing & Invoicing" at bounding box center [548, 288] width 164 height 38
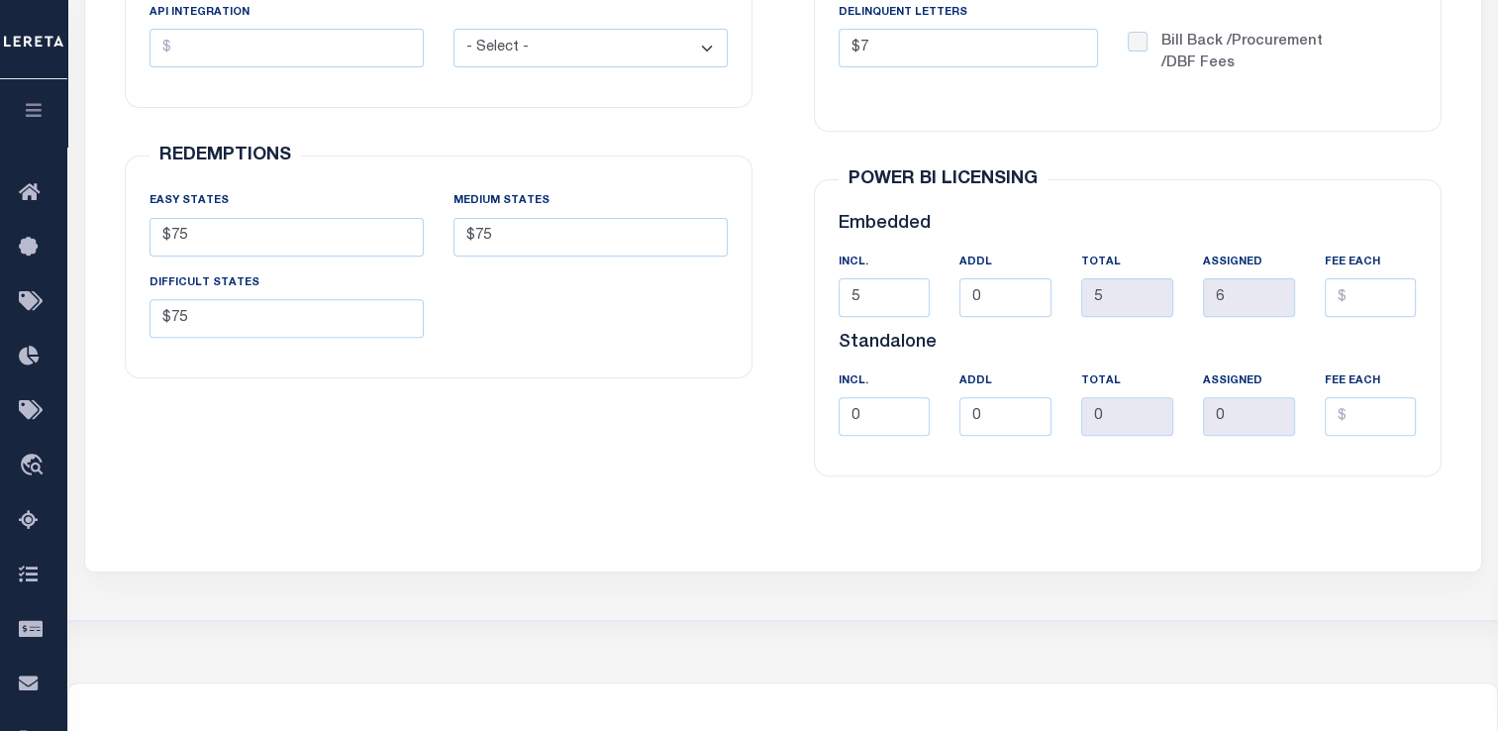
scroll to position [594, 0]
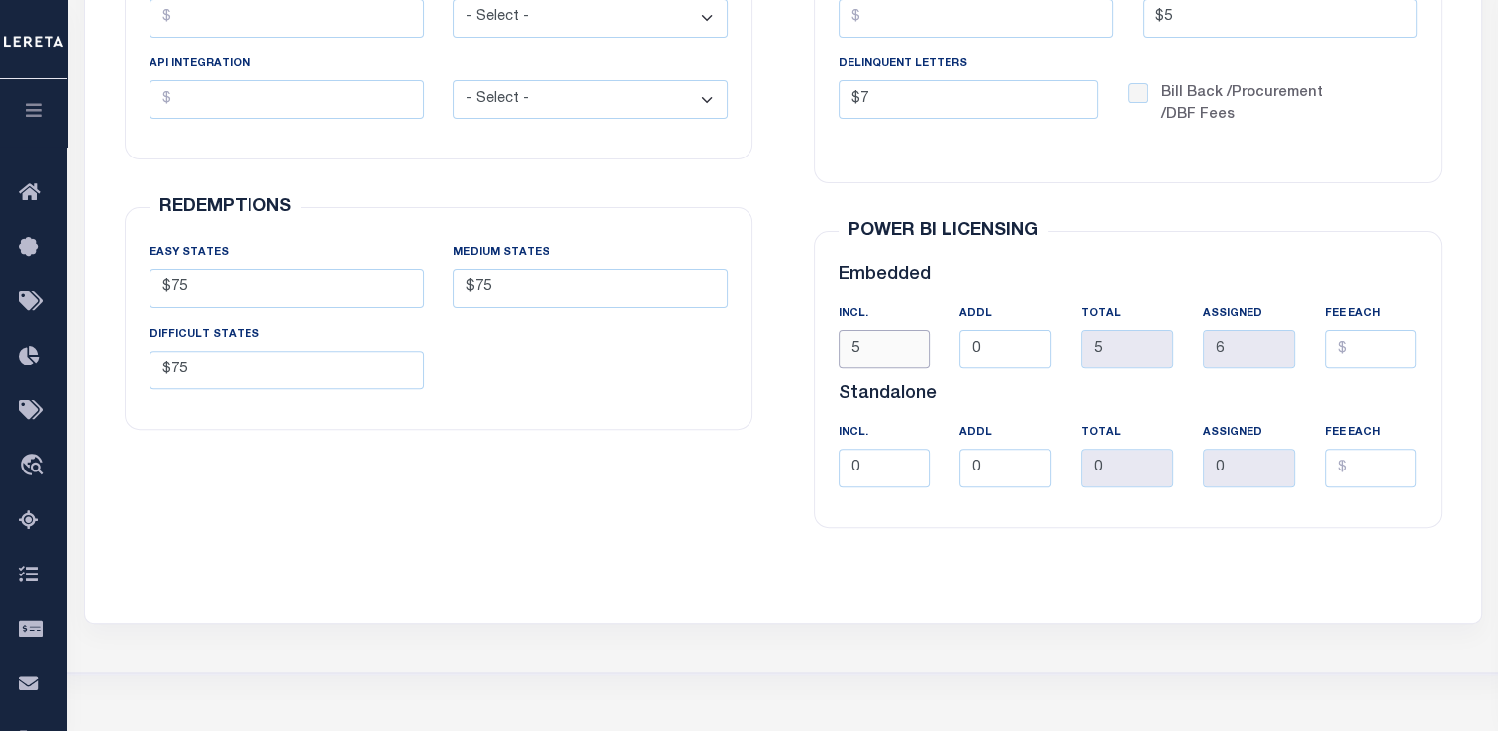
drag, startPoint x: 870, startPoint y: 303, endPoint x: 808, endPoint y: 303, distance: 62.4
click at [808, 303] on div "POWER BI LICENSING Embedded INCl. 5 ADDL 0 TOTAL 5 6" at bounding box center [1127, 380] width 659 height 346
type input "15"
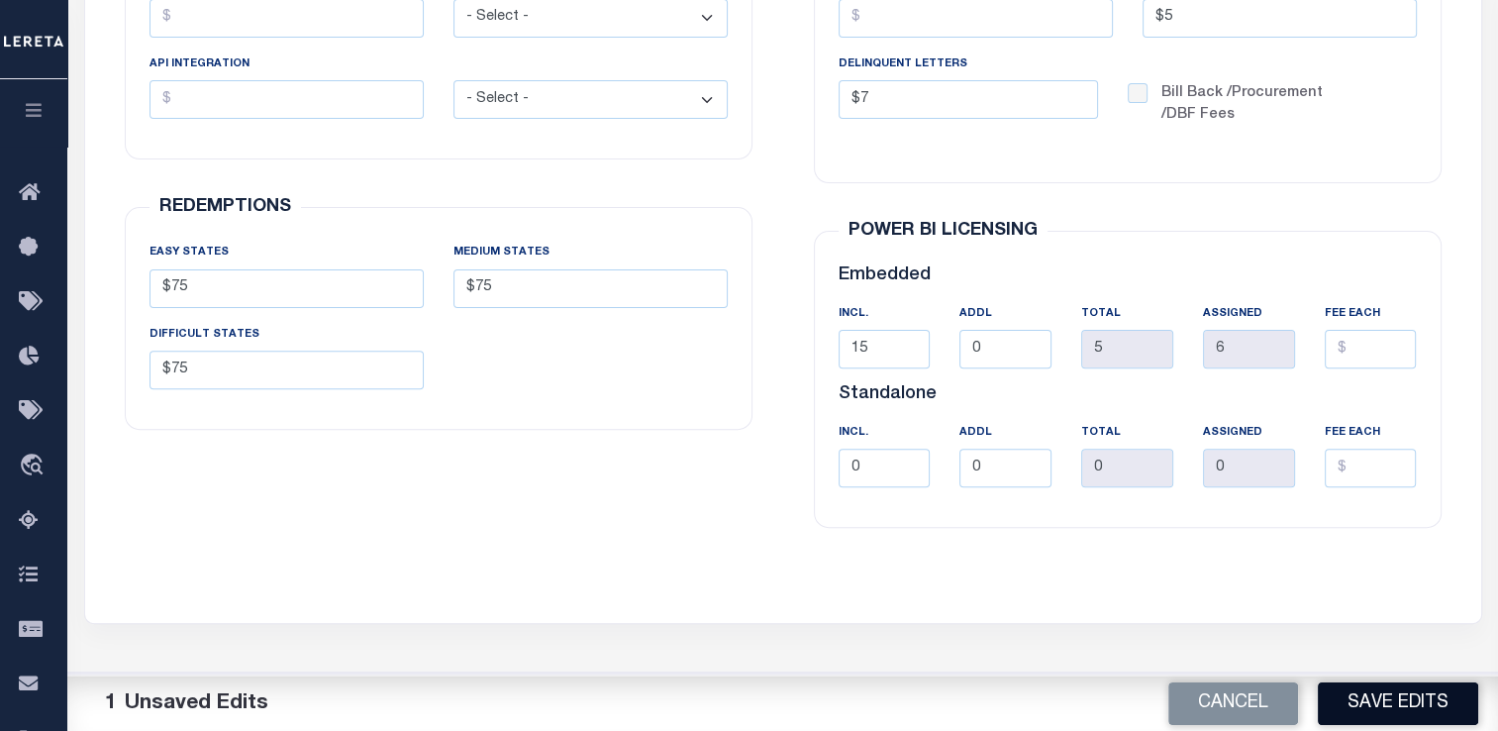
click at [1424, 704] on button "Save Edits" at bounding box center [1398, 703] width 160 height 43
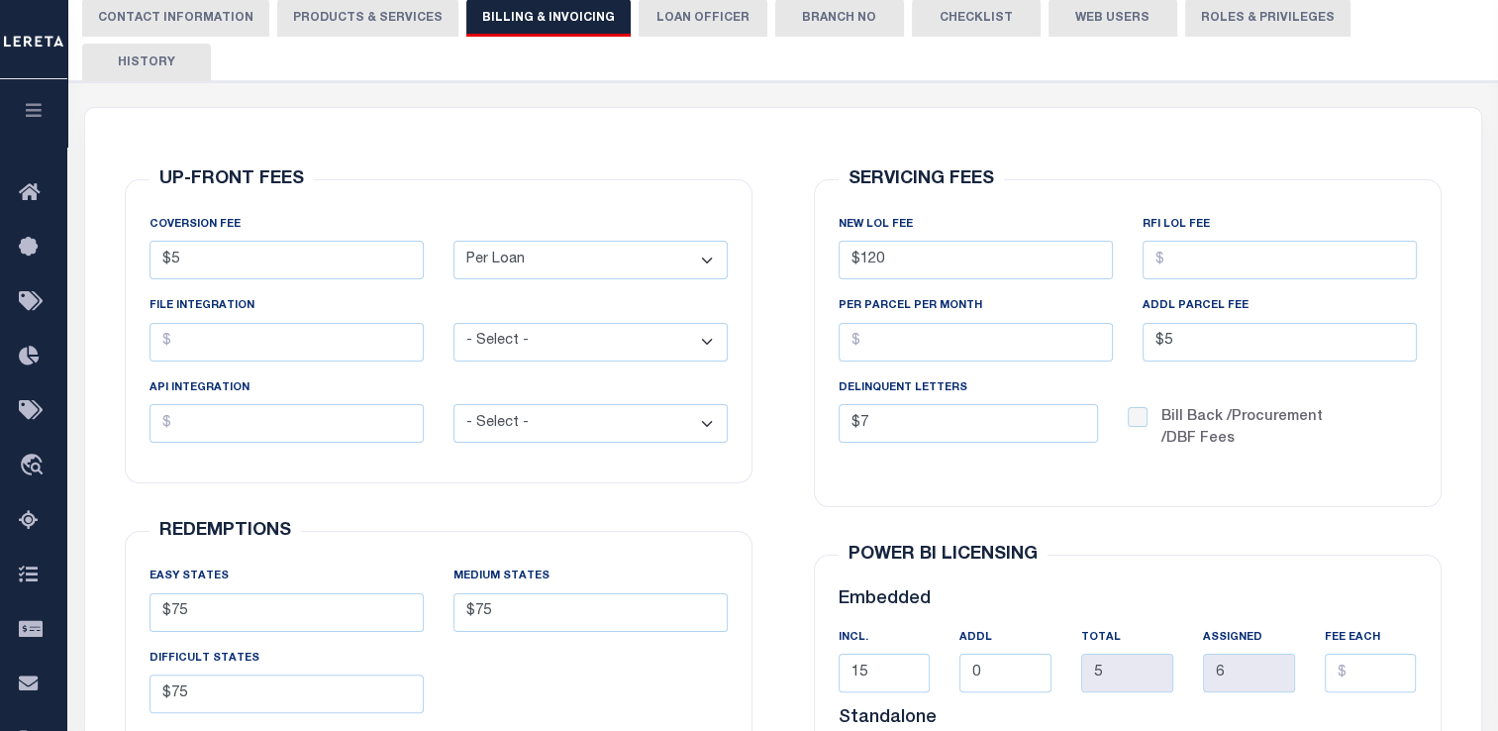
scroll to position [0, 0]
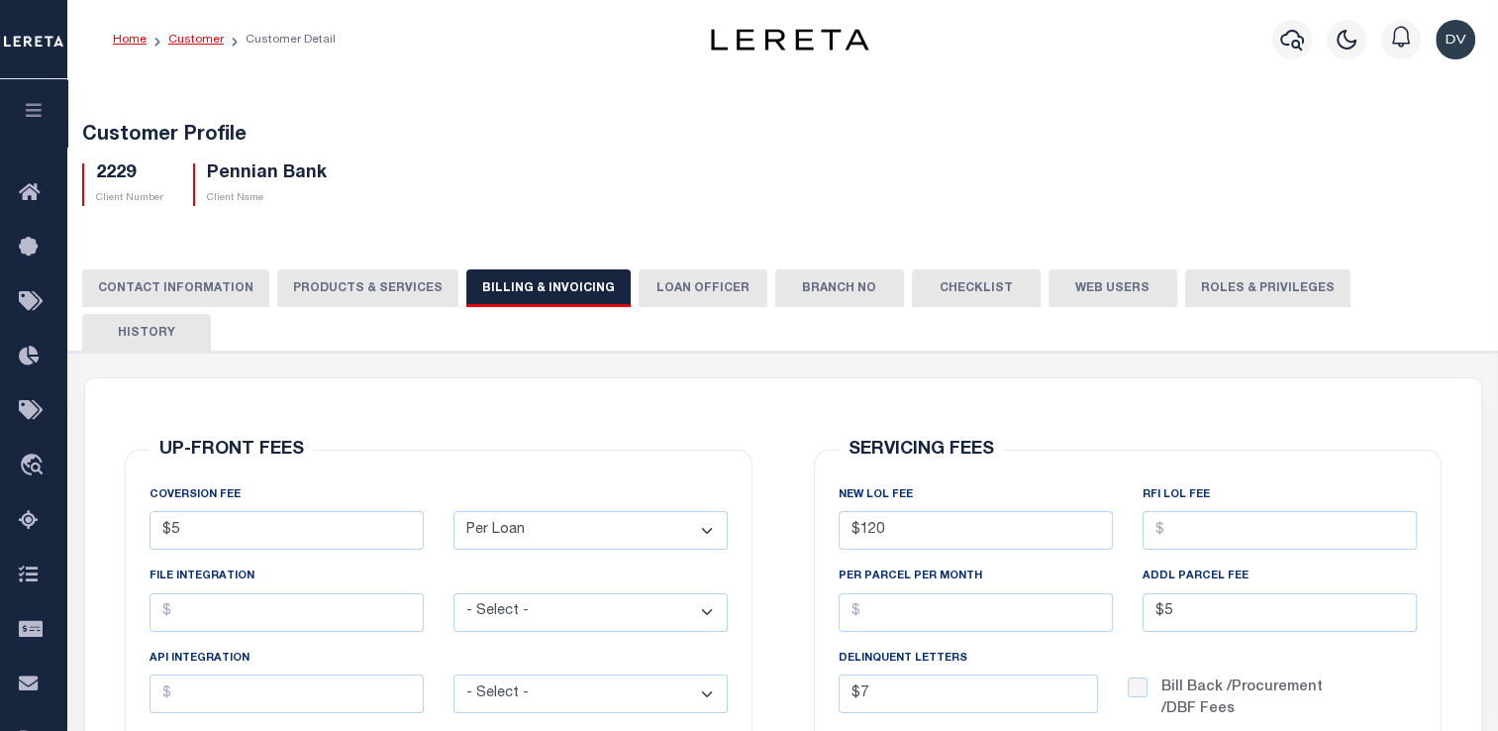
click at [186, 35] on link "Customer" at bounding box center [195, 40] width 55 height 12
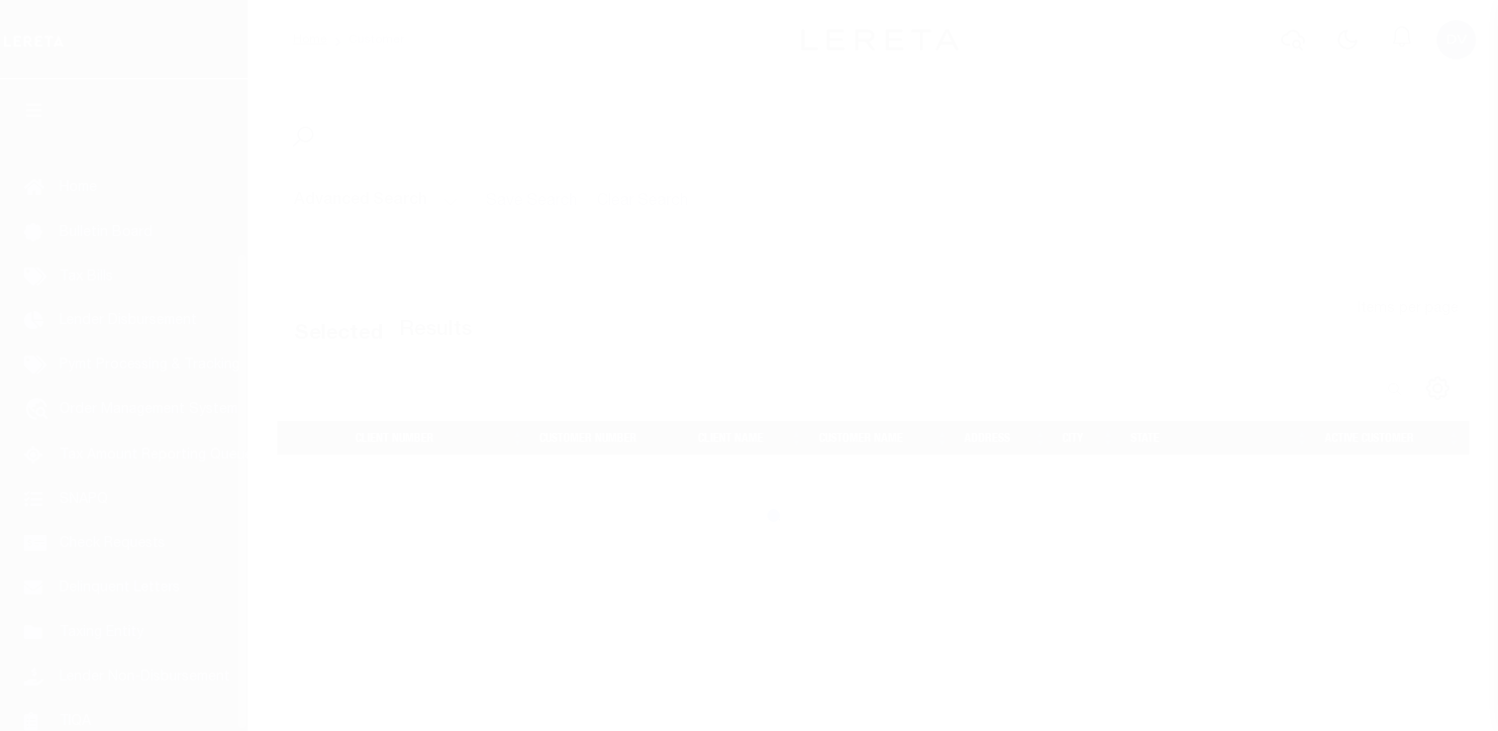
select select "400"
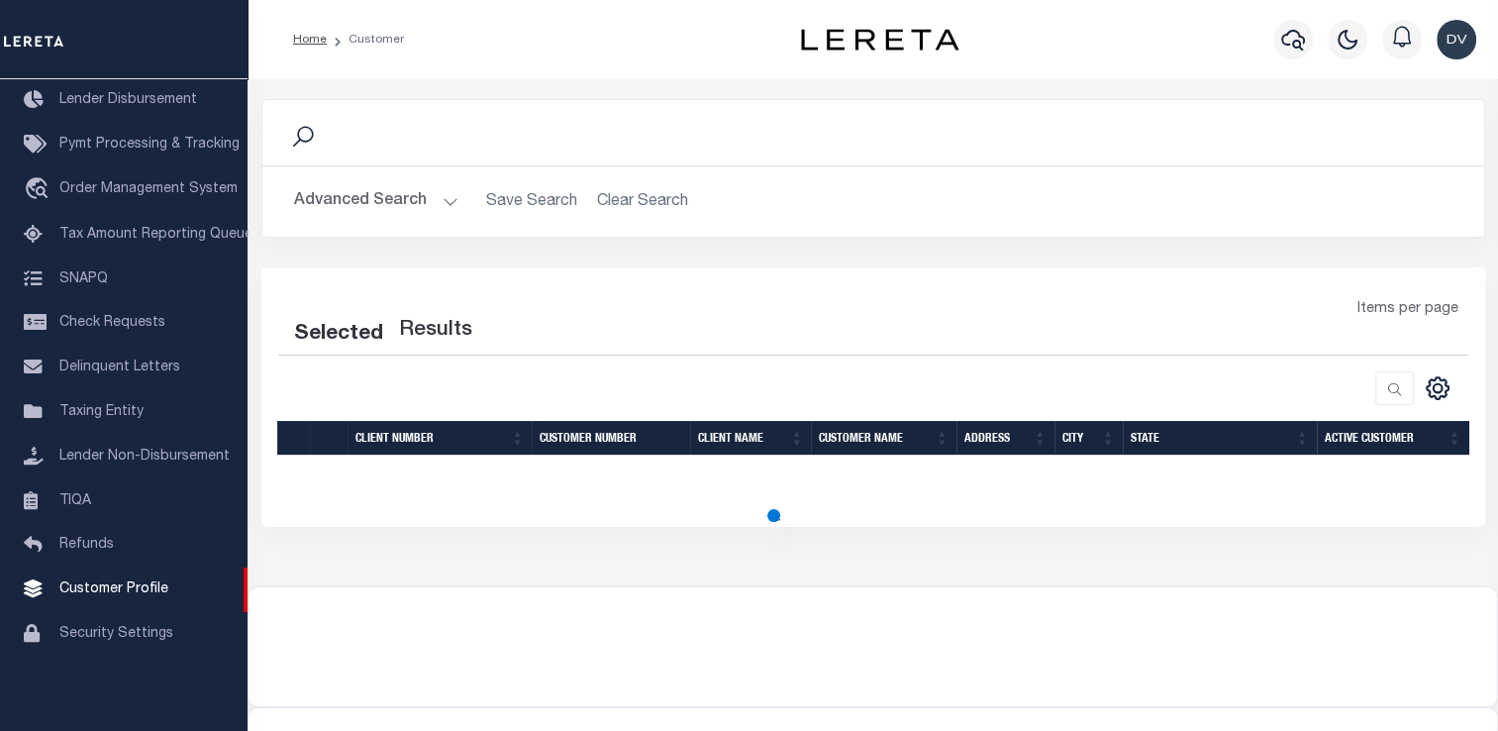
select select "400"
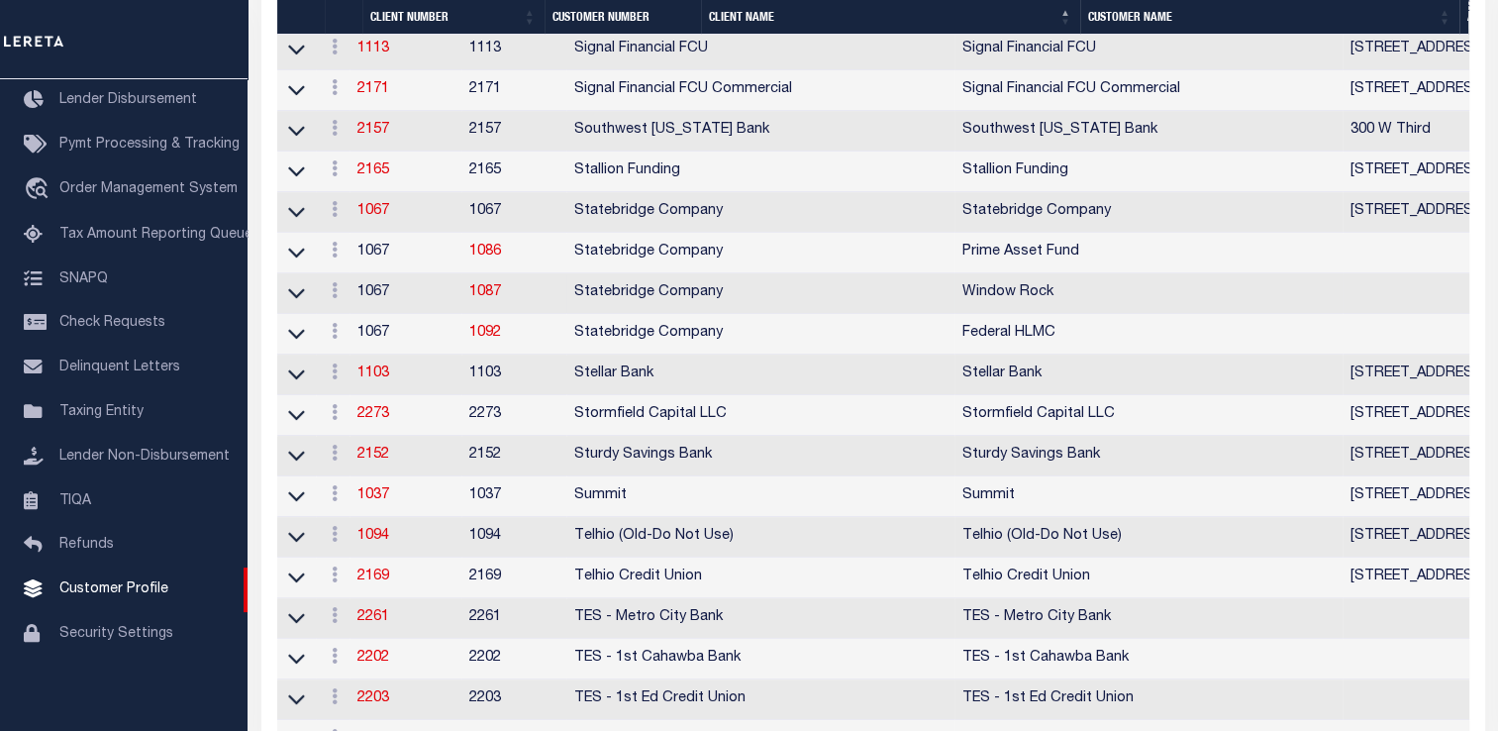
scroll to position [8218, 0]
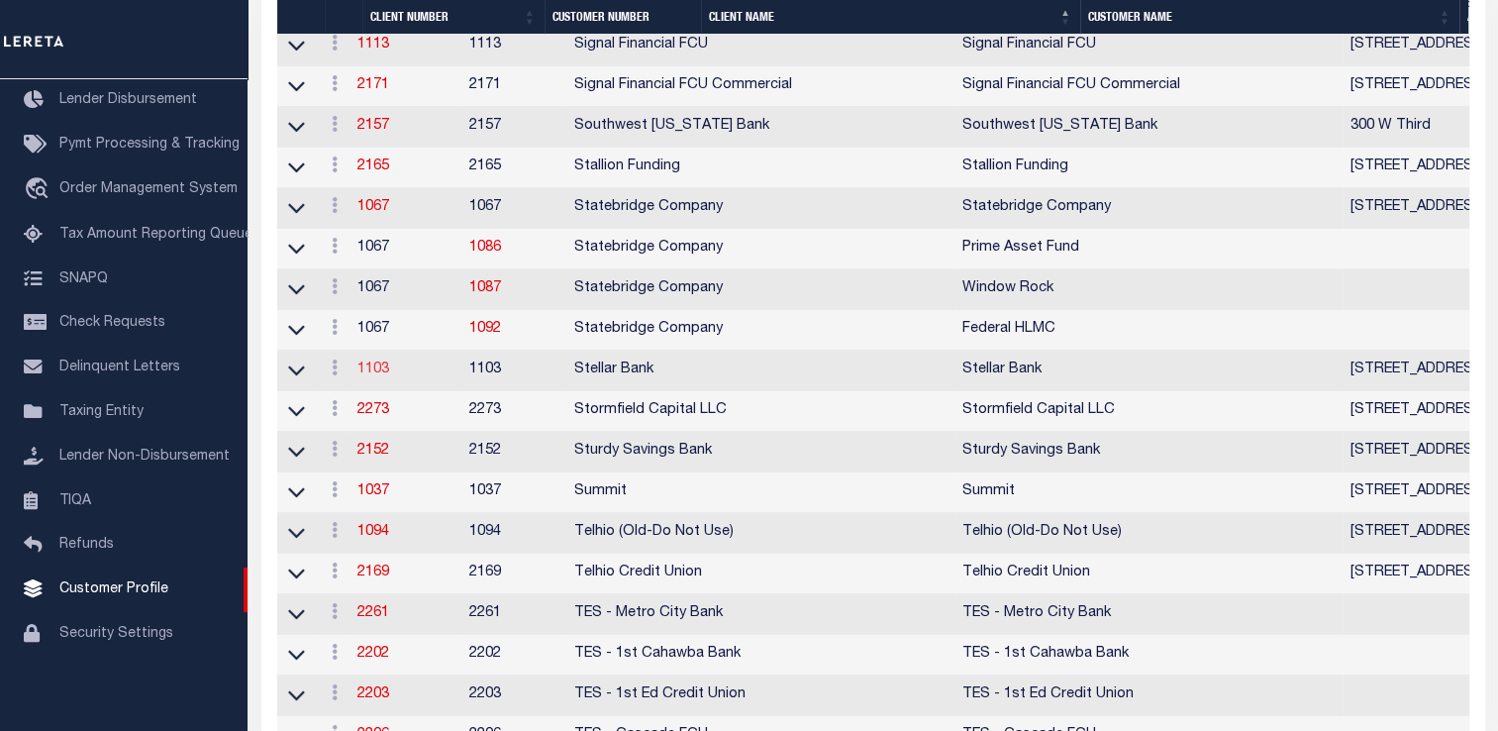
click at [389, 376] on link "1103" at bounding box center [373, 369] width 32 height 14
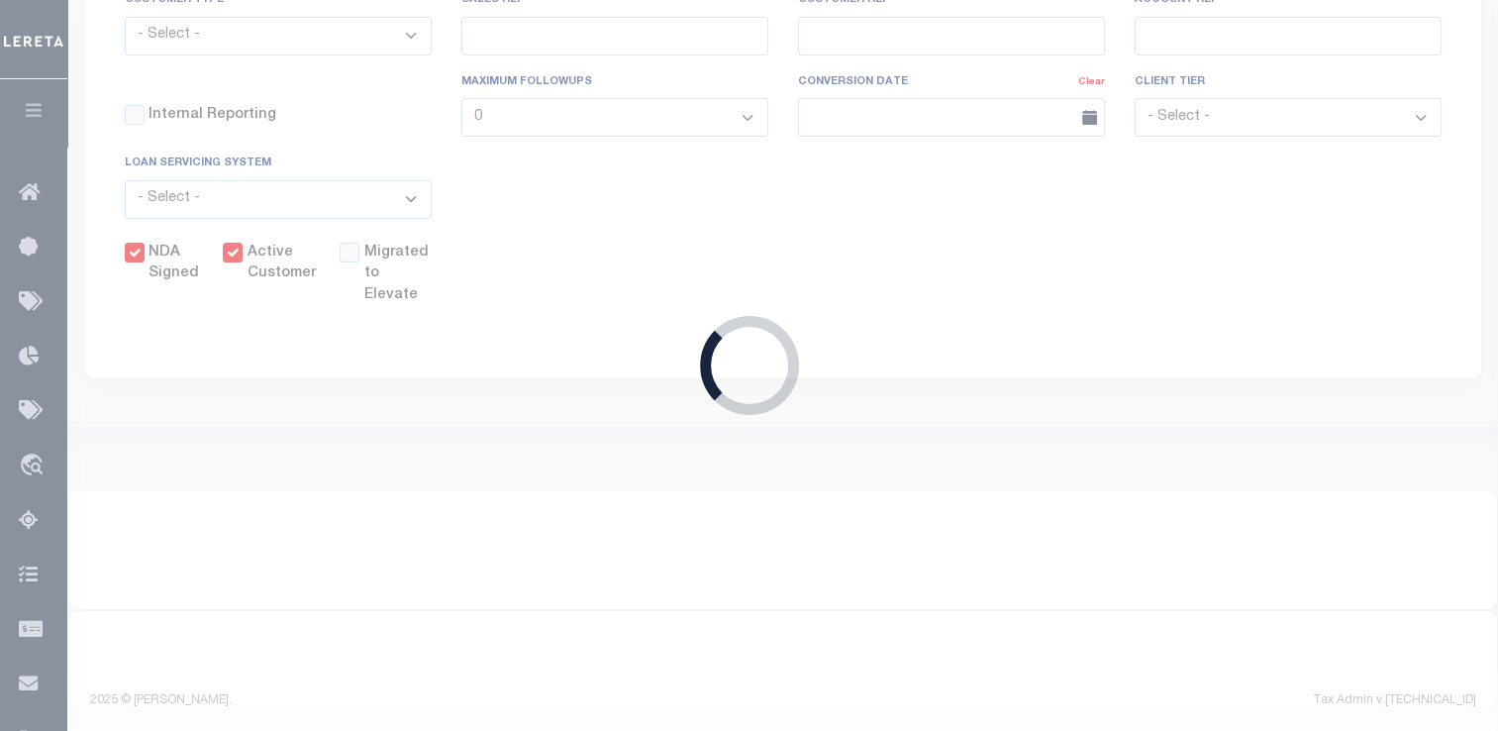
select select
type input "Stellar Bank"
type input "1103"
type input "Stellar Bank"
type input "Terecca"
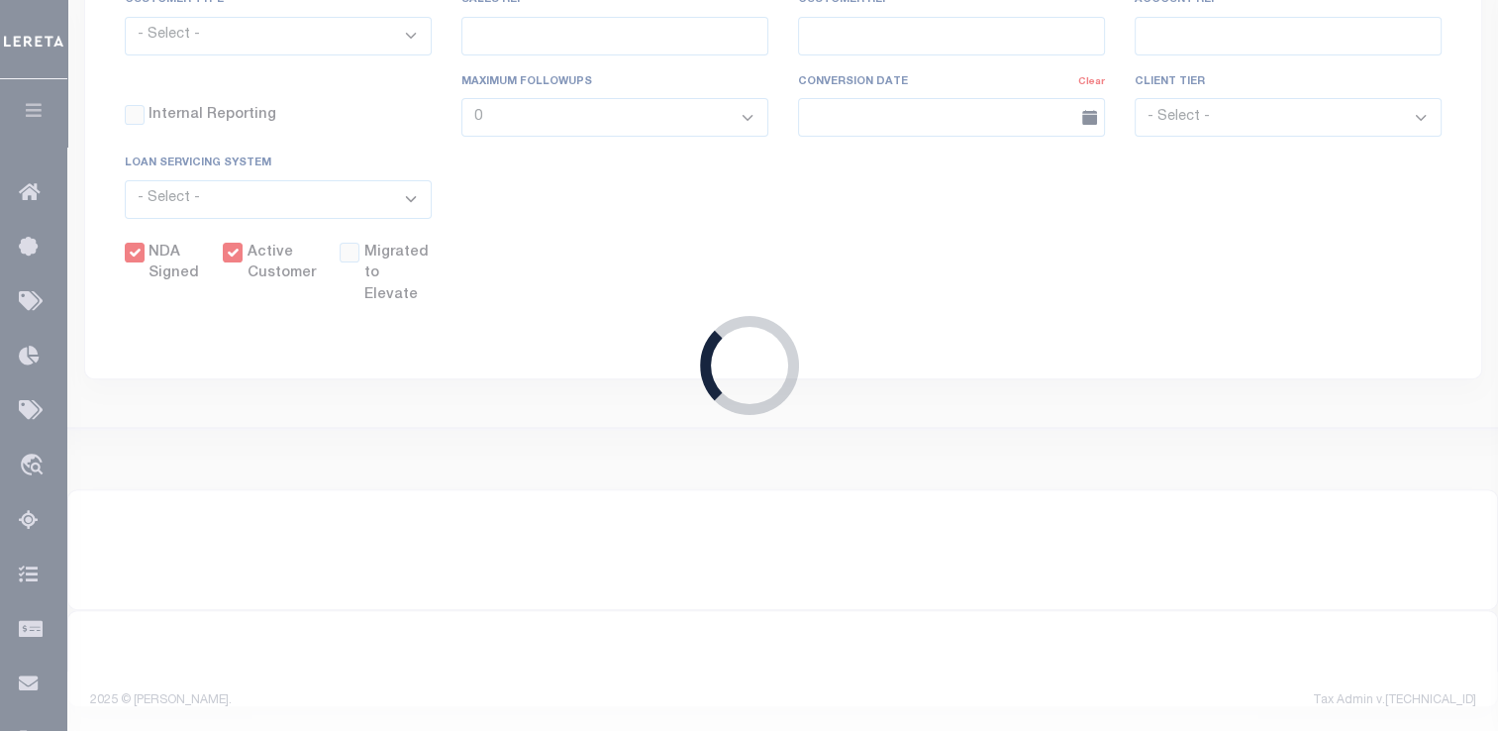
type input "[PERSON_NAME]"
select select "Mixed Portfolio"
type input "[PERSON_NAME]"
select select "JHS"
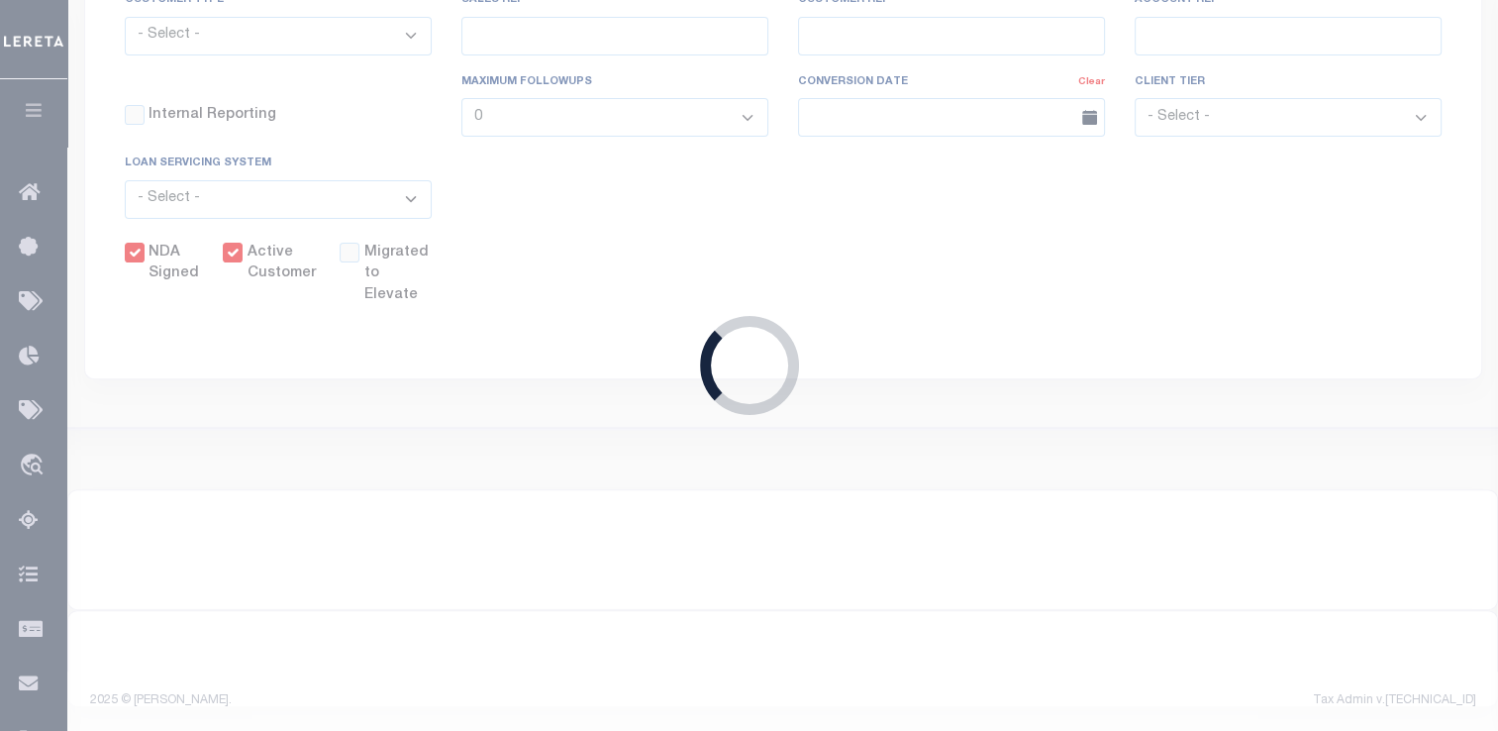
checkbox input "true"
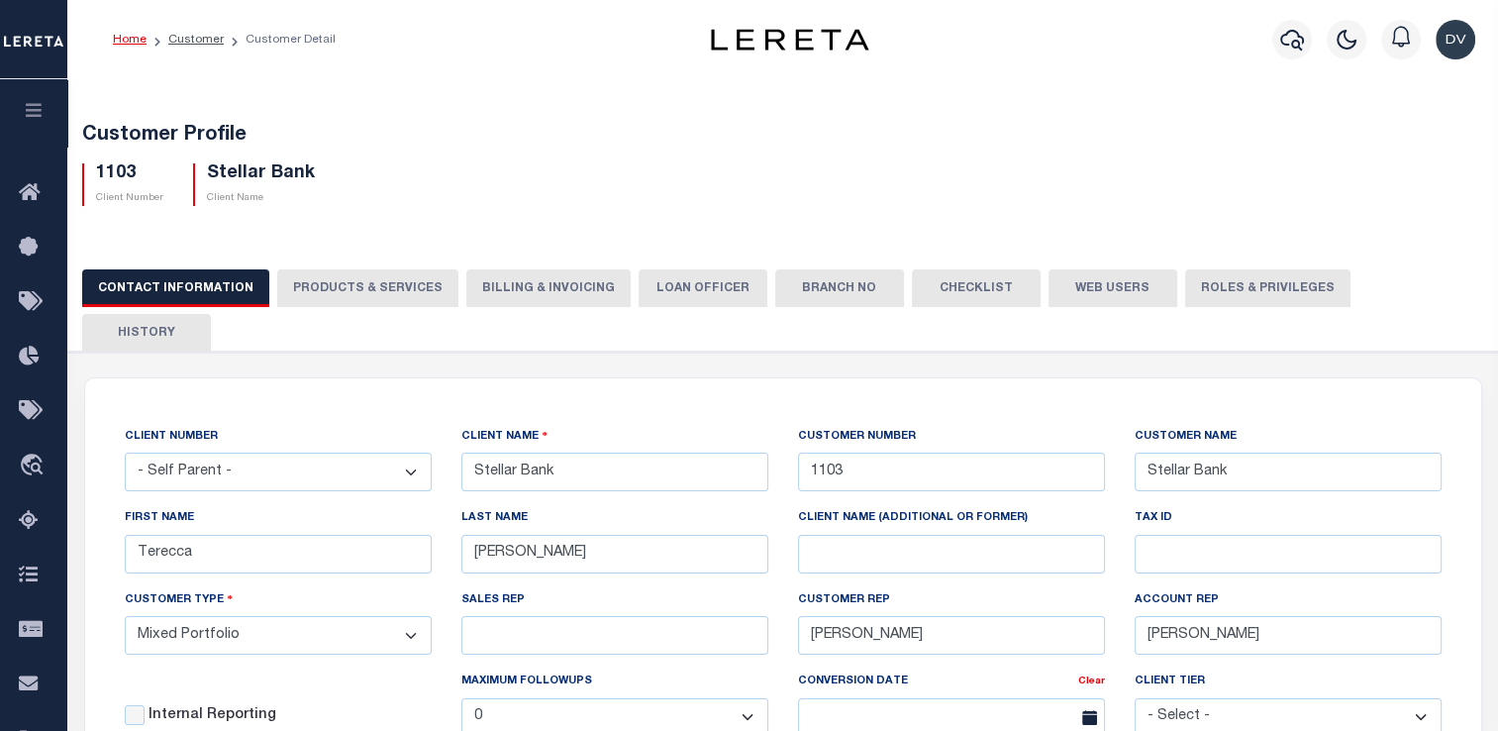
click at [537, 283] on button "Billing & Invoicing" at bounding box center [548, 288] width 164 height 38
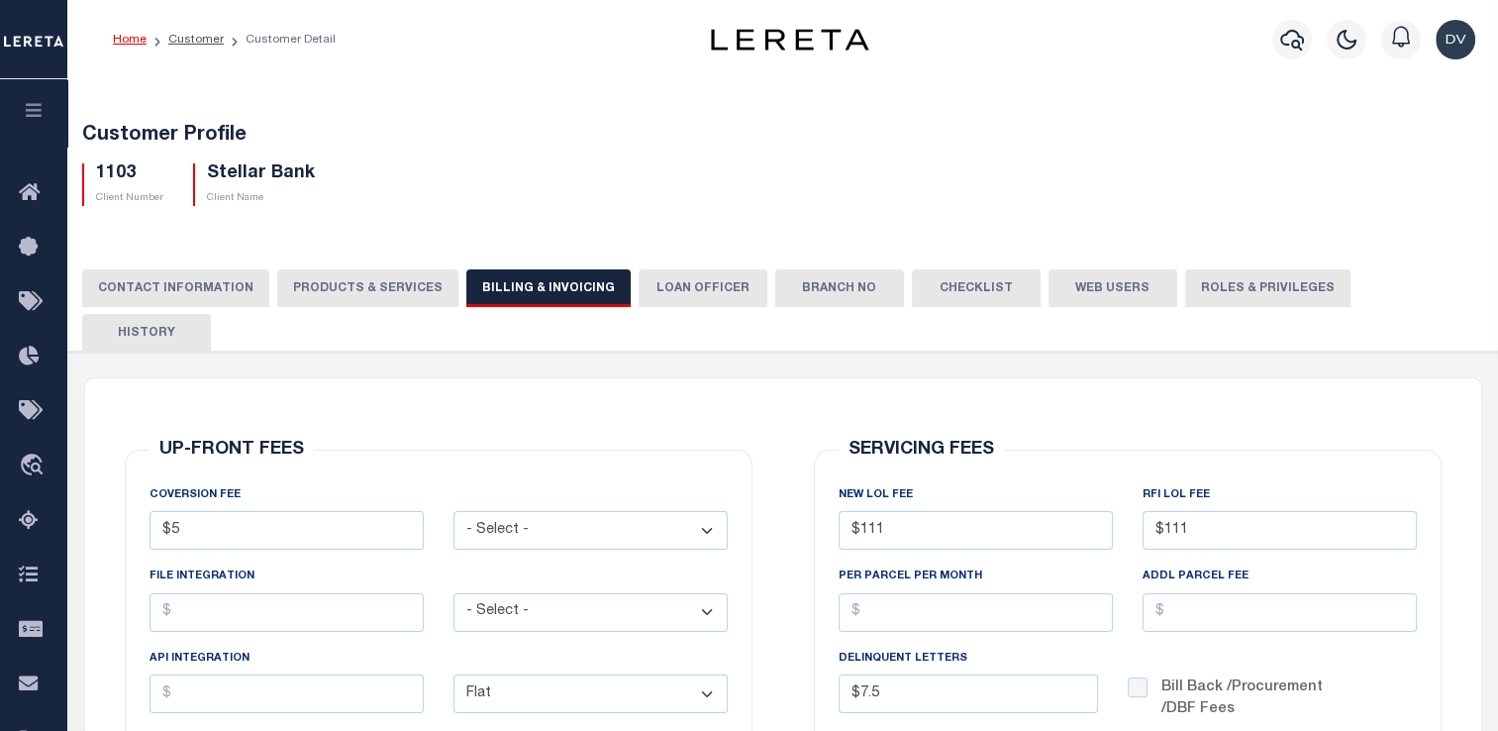
click at [369, 282] on button "PRODUCTS & SERVICES" at bounding box center [367, 288] width 181 height 38
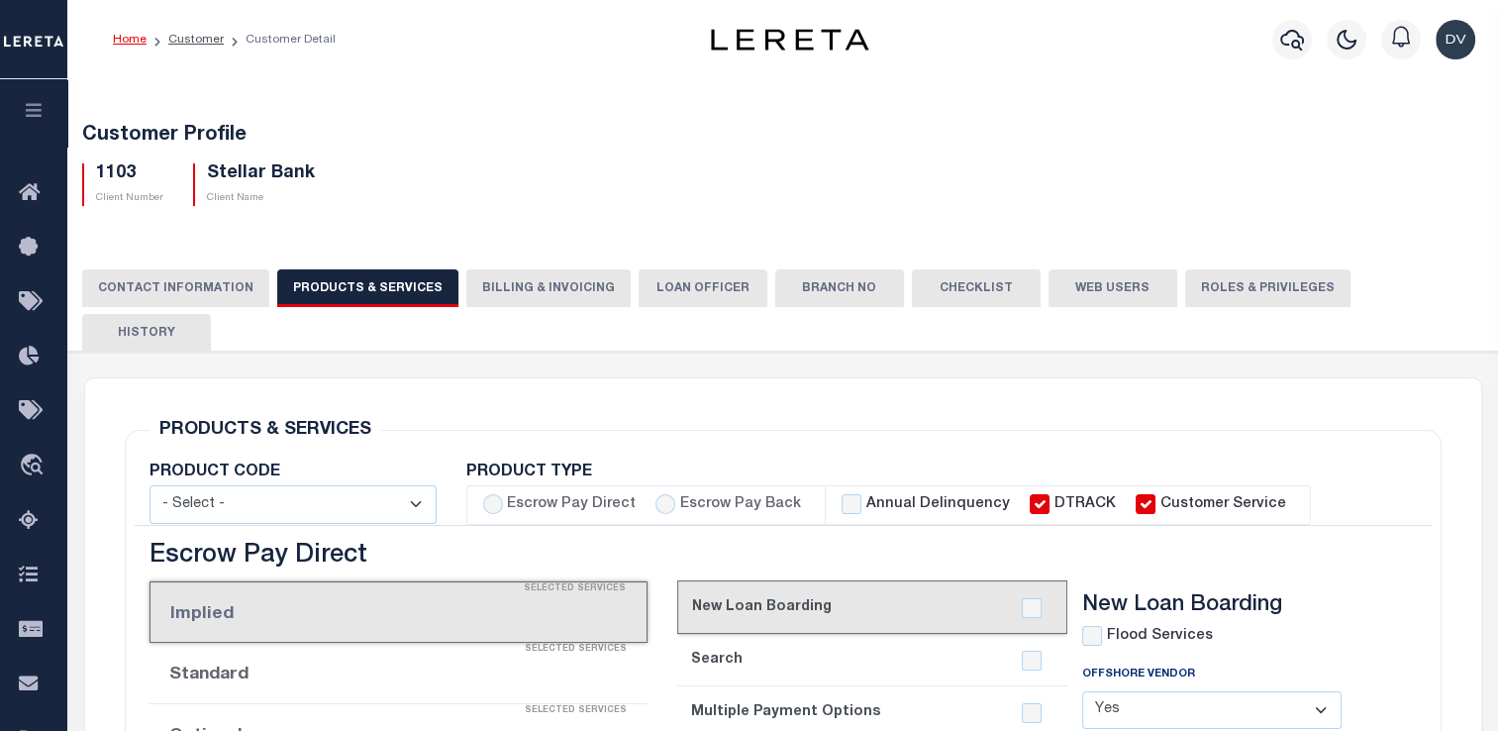
select select "STX"
radio input "true"
checkbox input "true"
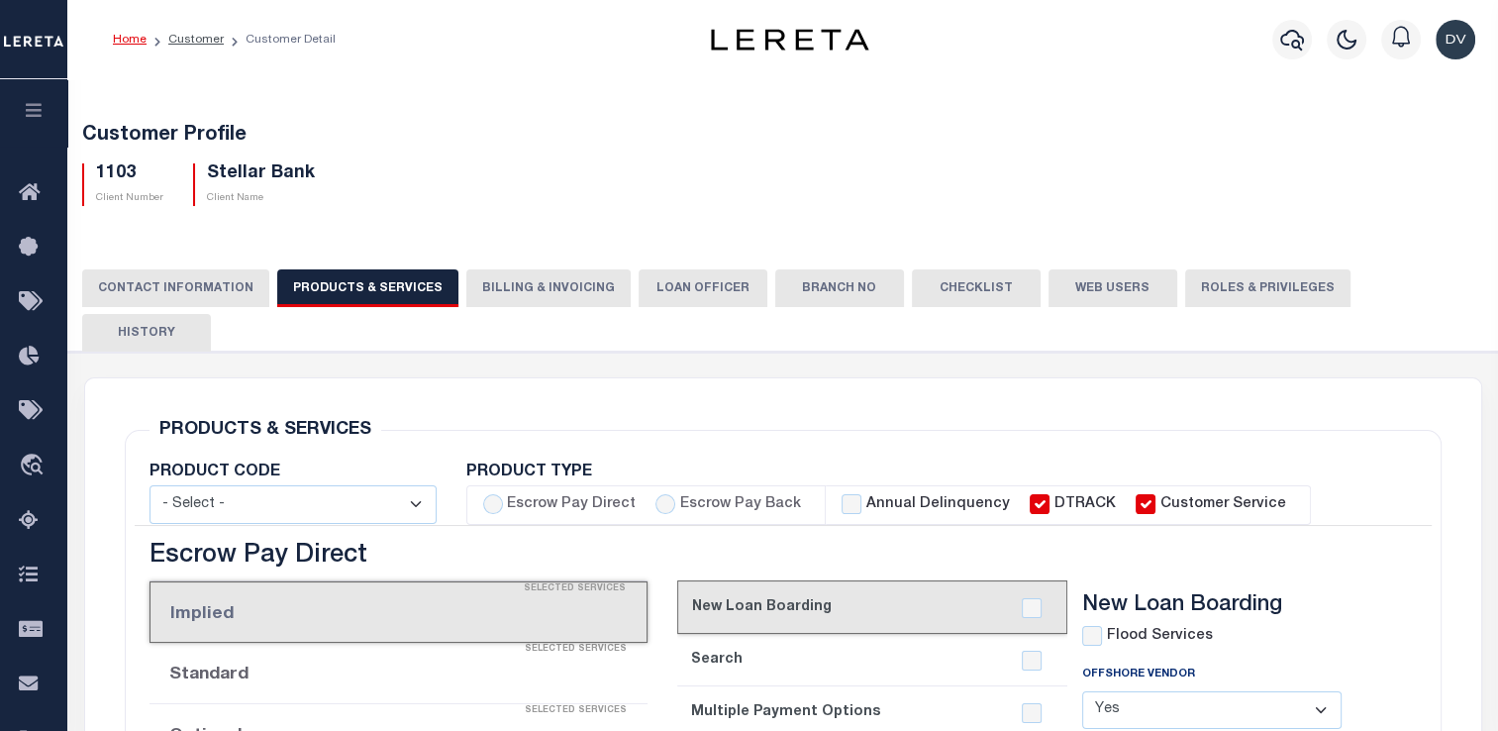
checkbox input "true"
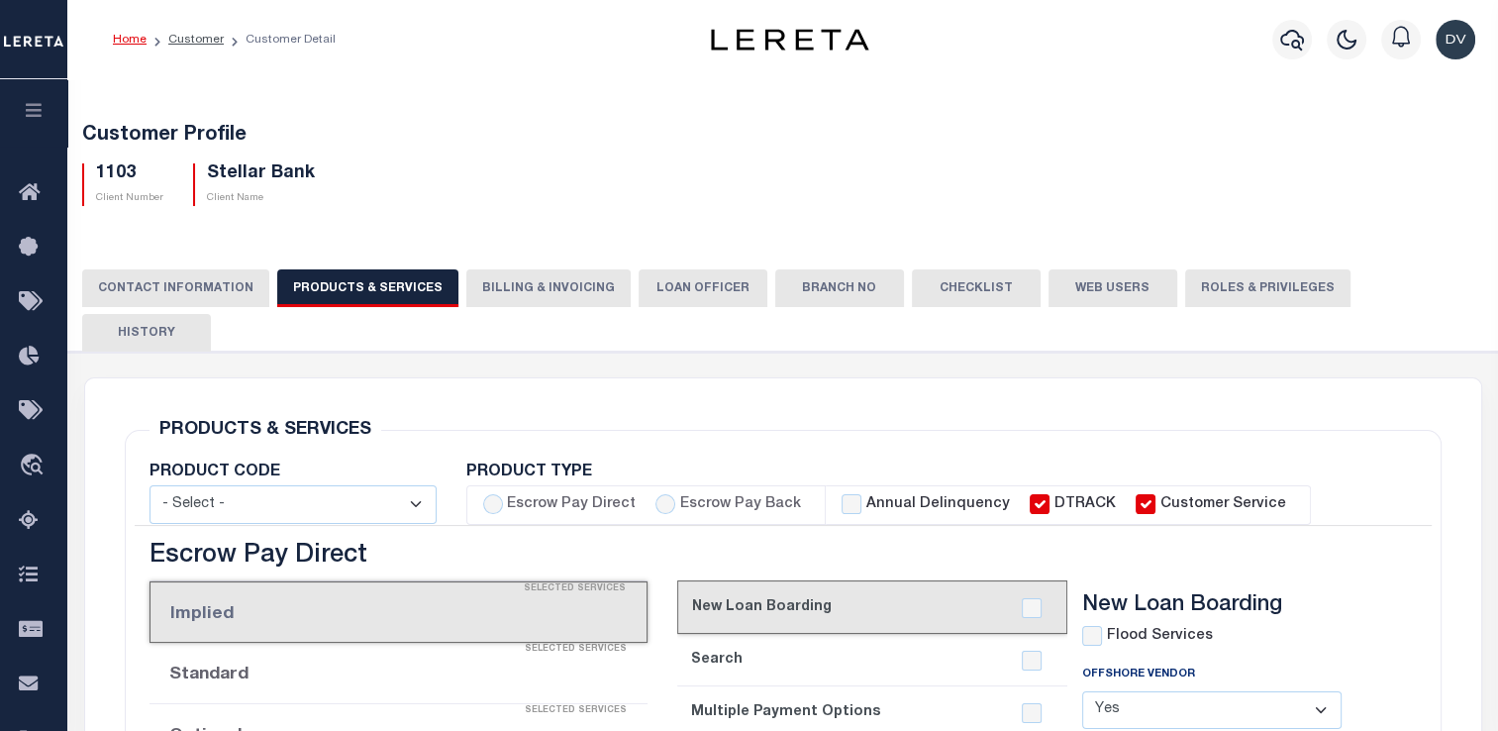
checkbox input "true"
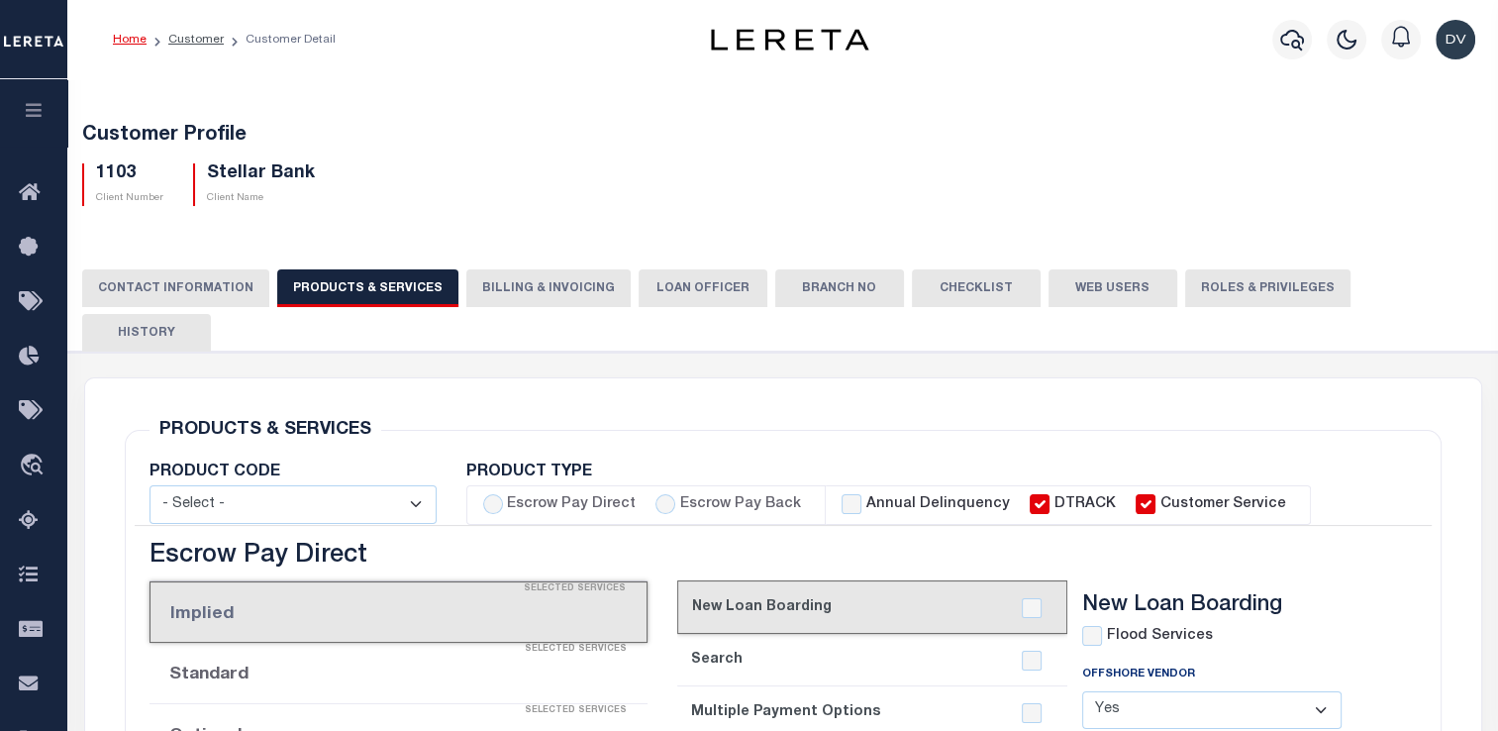
checkbox input "true"
